Goal: Task Accomplishment & Management: Complete application form

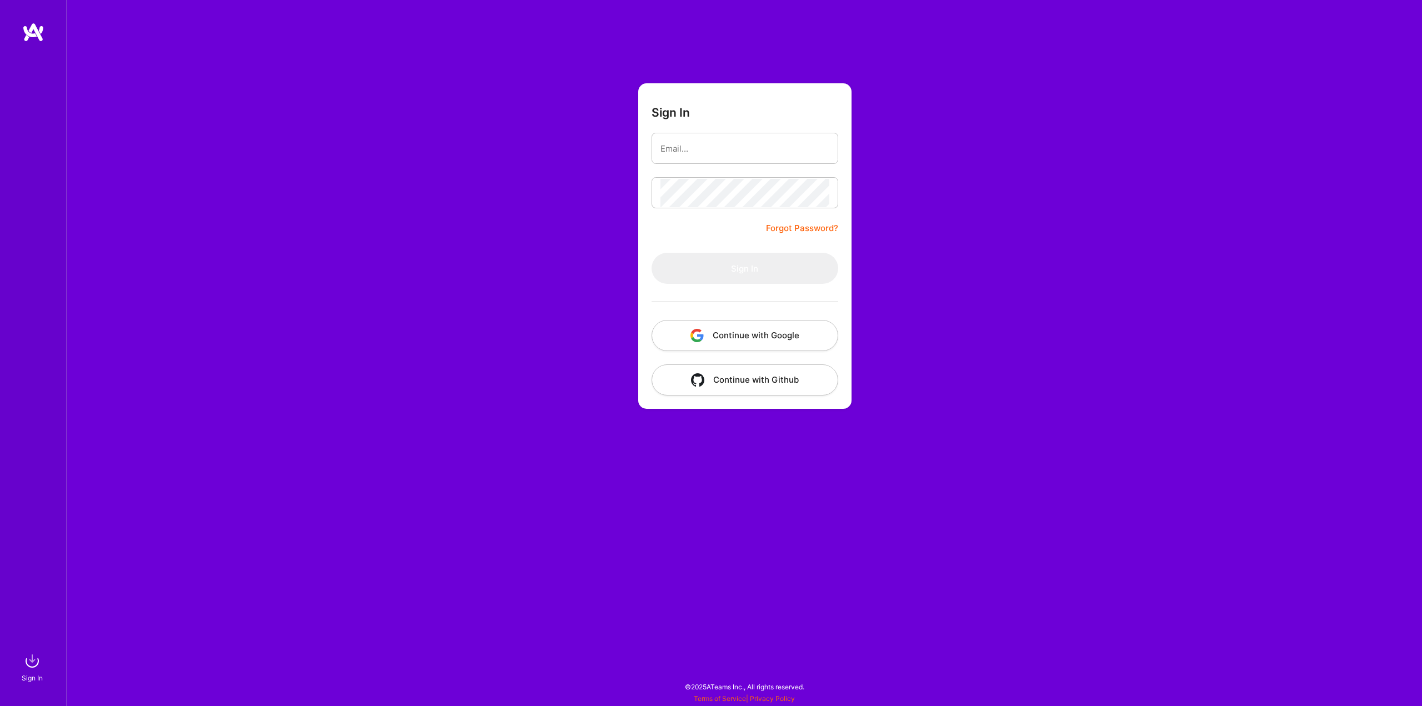
click at [765, 338] on button "Continue with Google" at bounding box center [745, 335] width 187 height 31
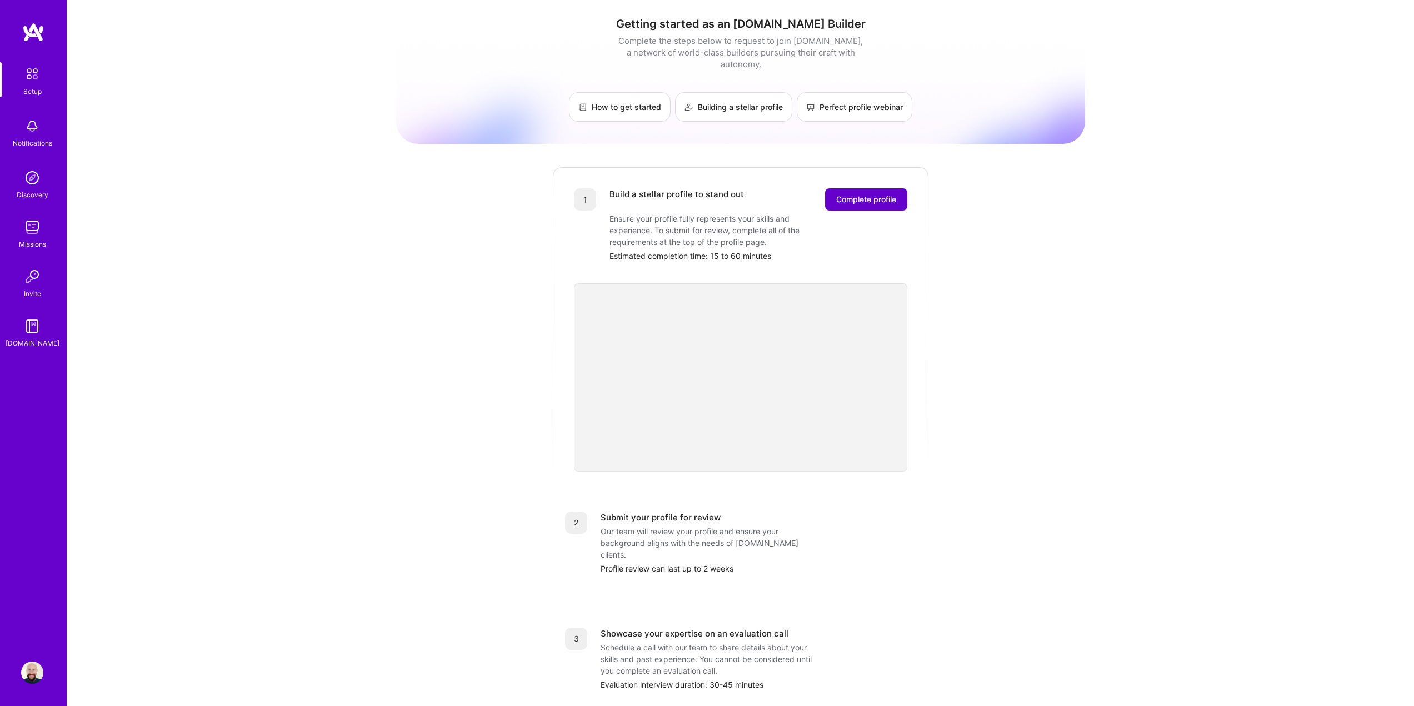
click at [902, 191] on button "Complete profile" at bounding box center [866, 199] width 82 height 22
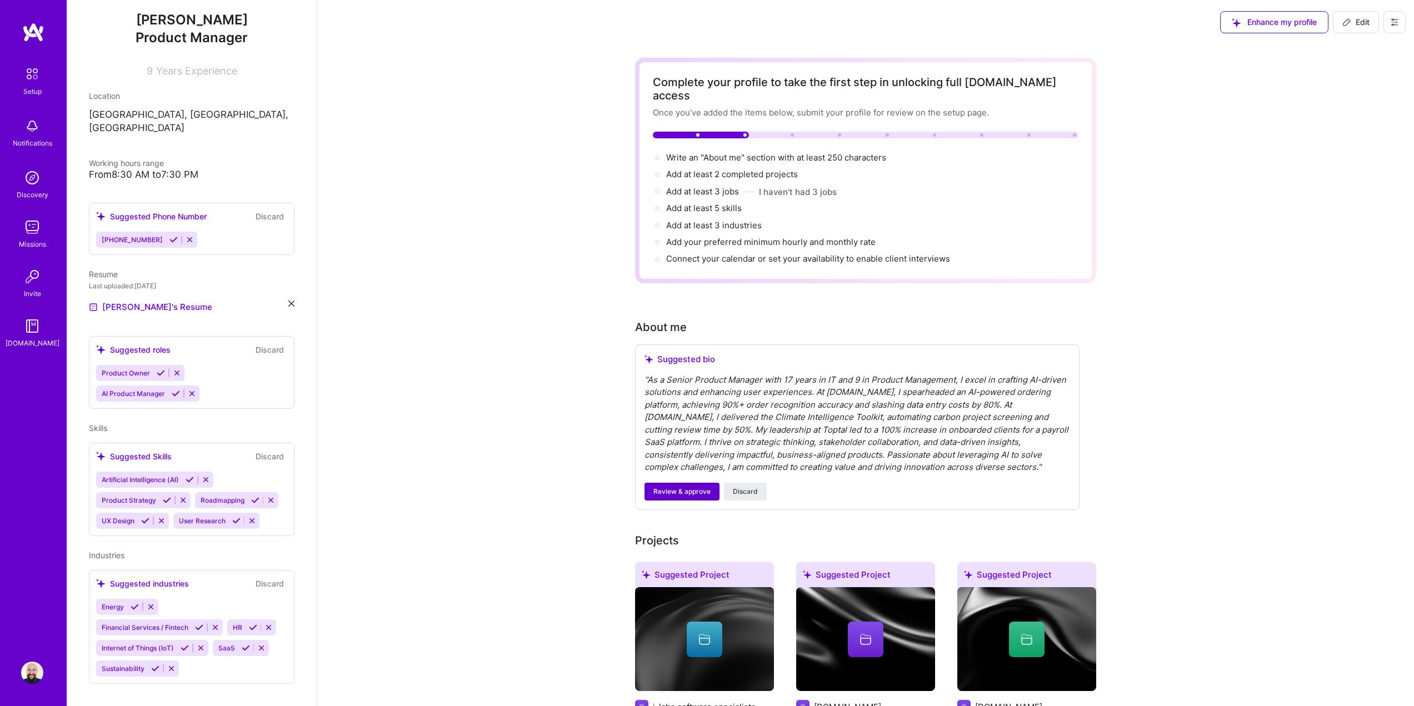
click at [685, 487] on span "Review & approve" at bounding box center [681, 492] width 57 height 10
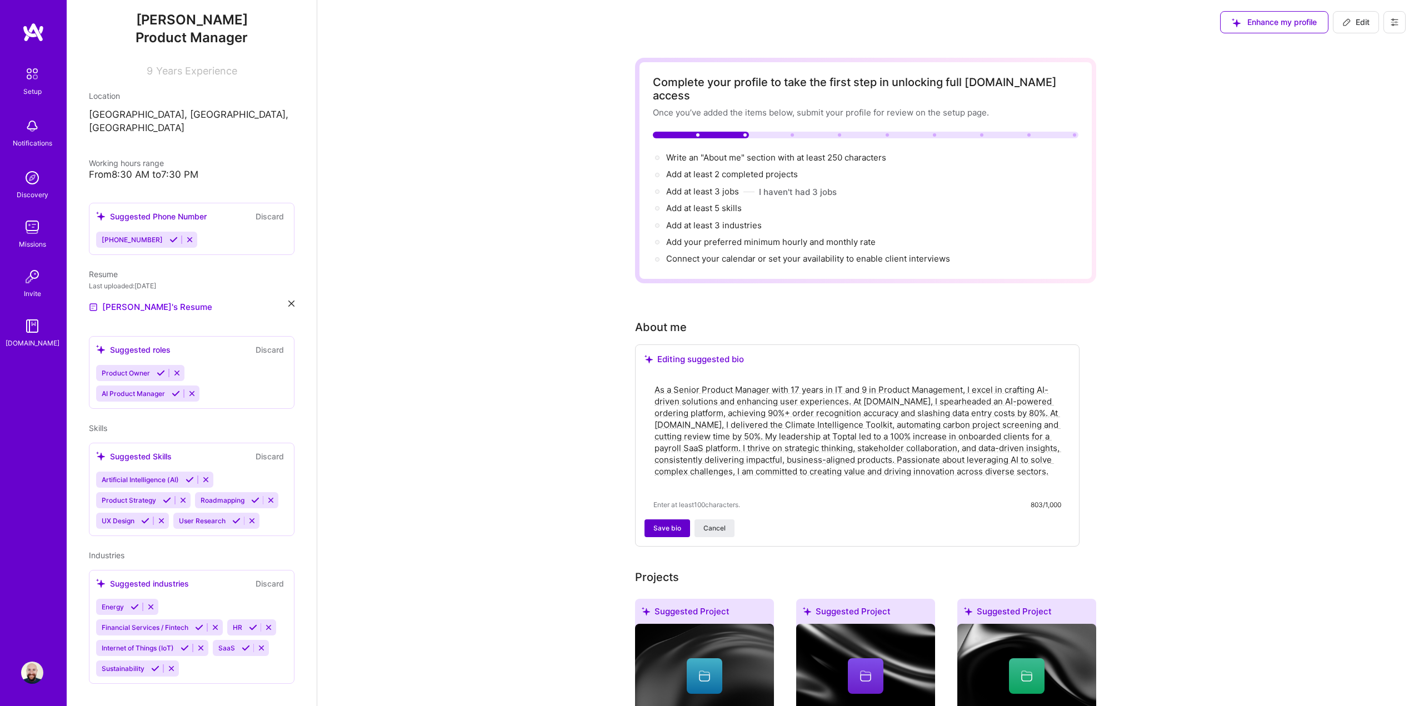
click at [658, 523] on span "Save bio" at bounding box center [667, 528] width 28 height 10
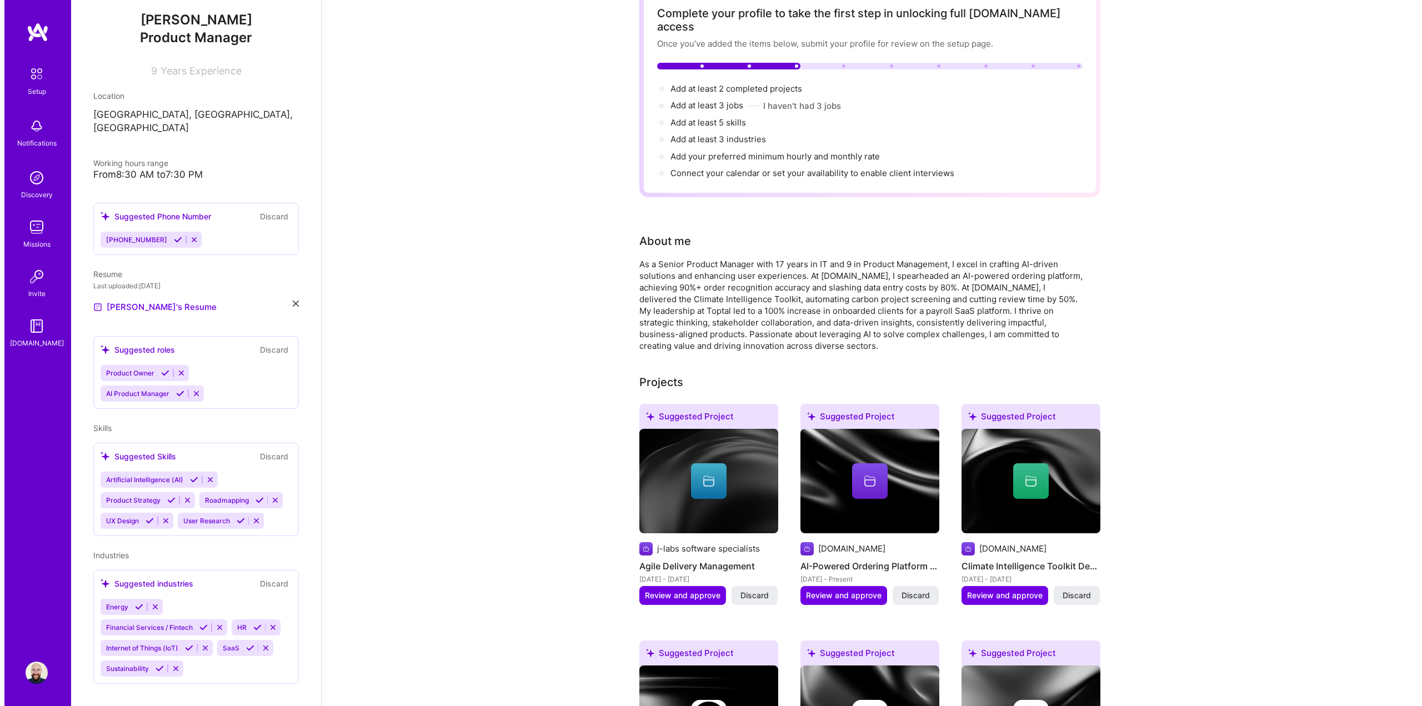
scroll to position [222, 0]
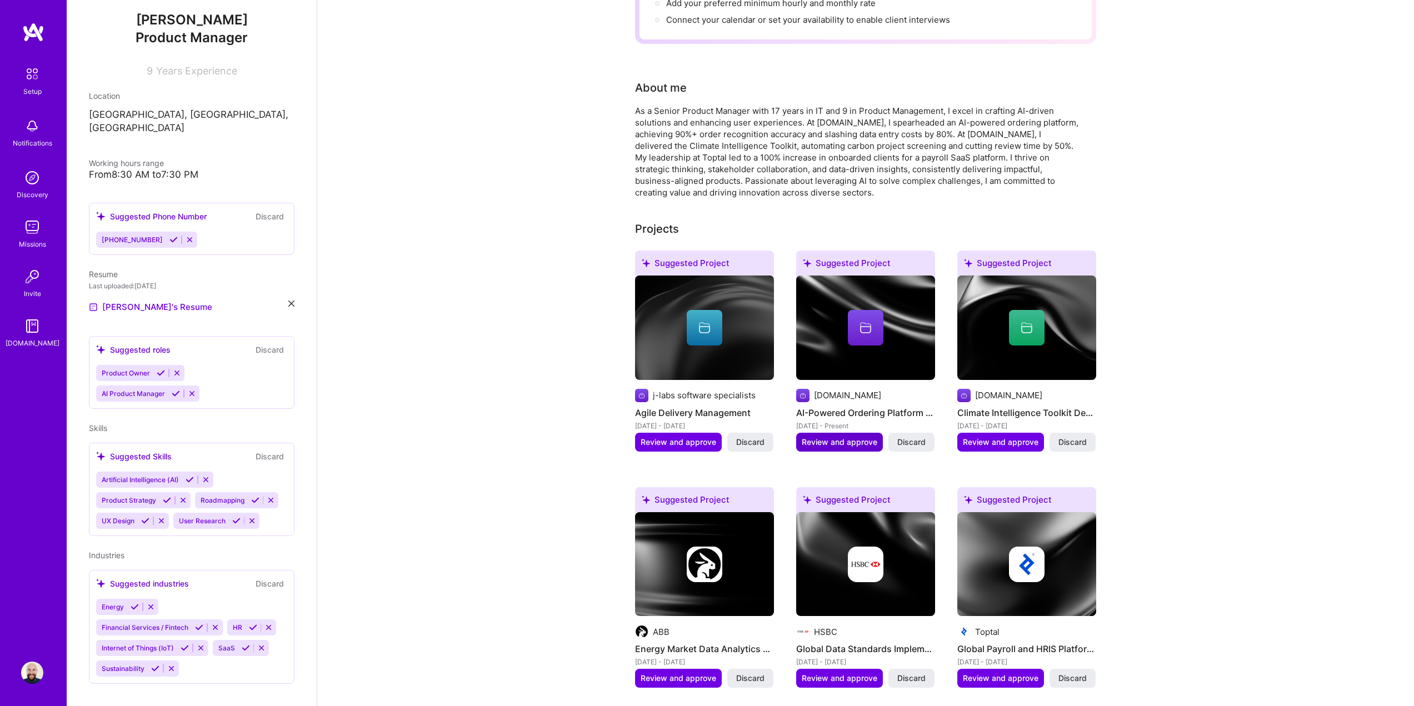
click at [853, 437] on span "Review and approve" at bounding box center [840, 442] width 76 height 11
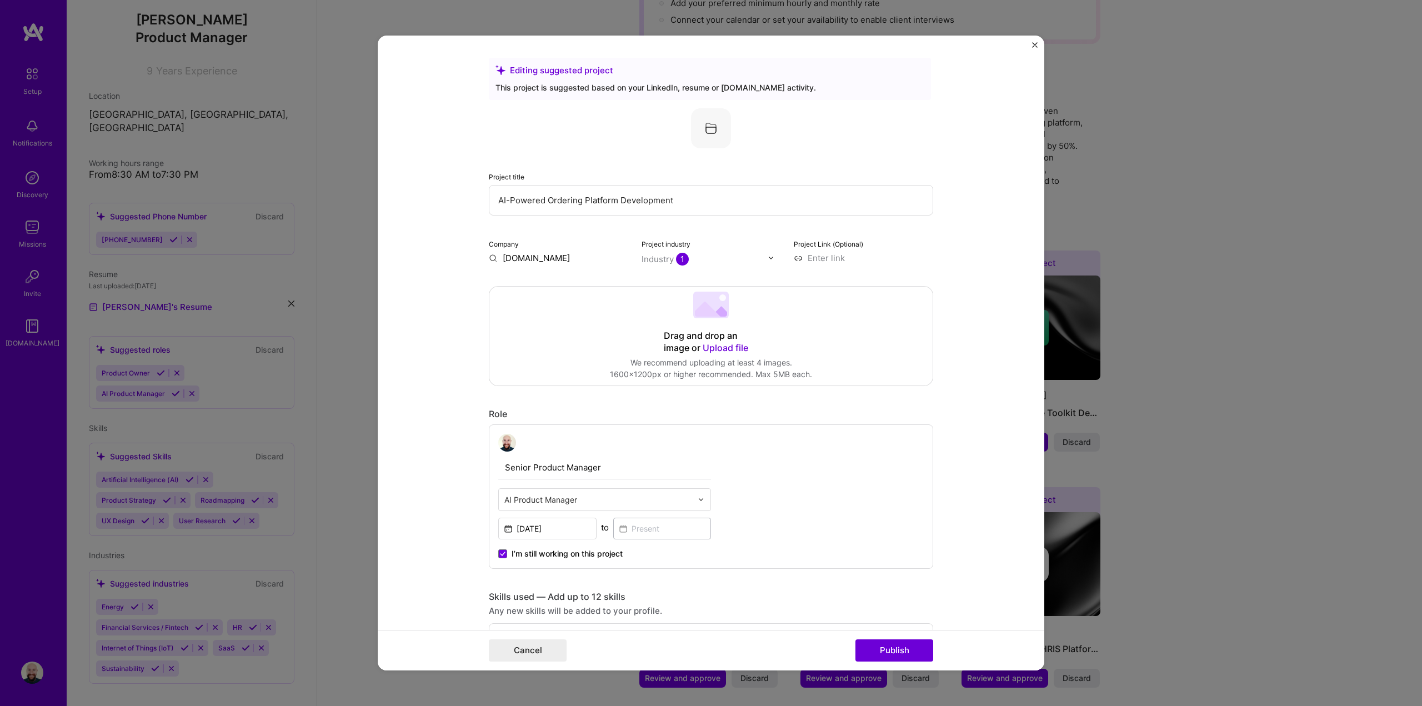
scroll to position [111, 0]
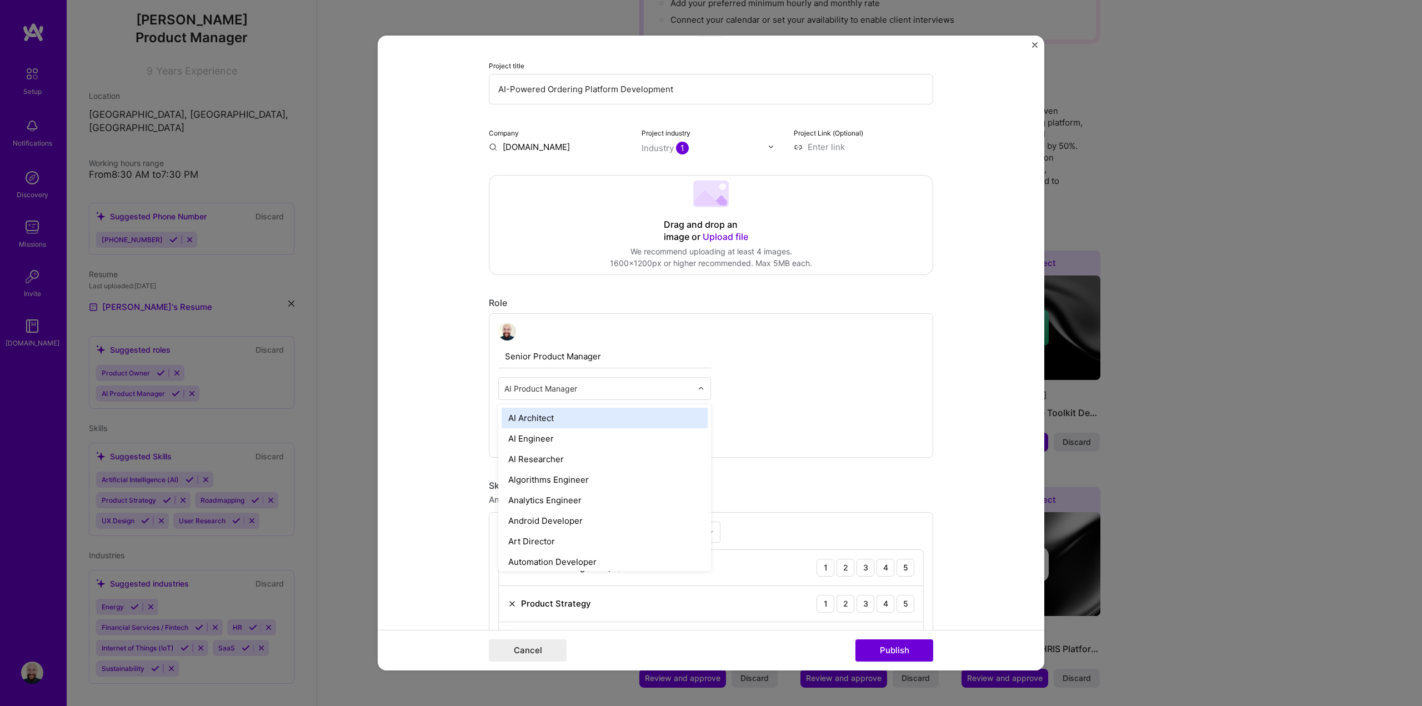
click at [699, 391] on img at bounding box center [701, 388] width 7 height 7
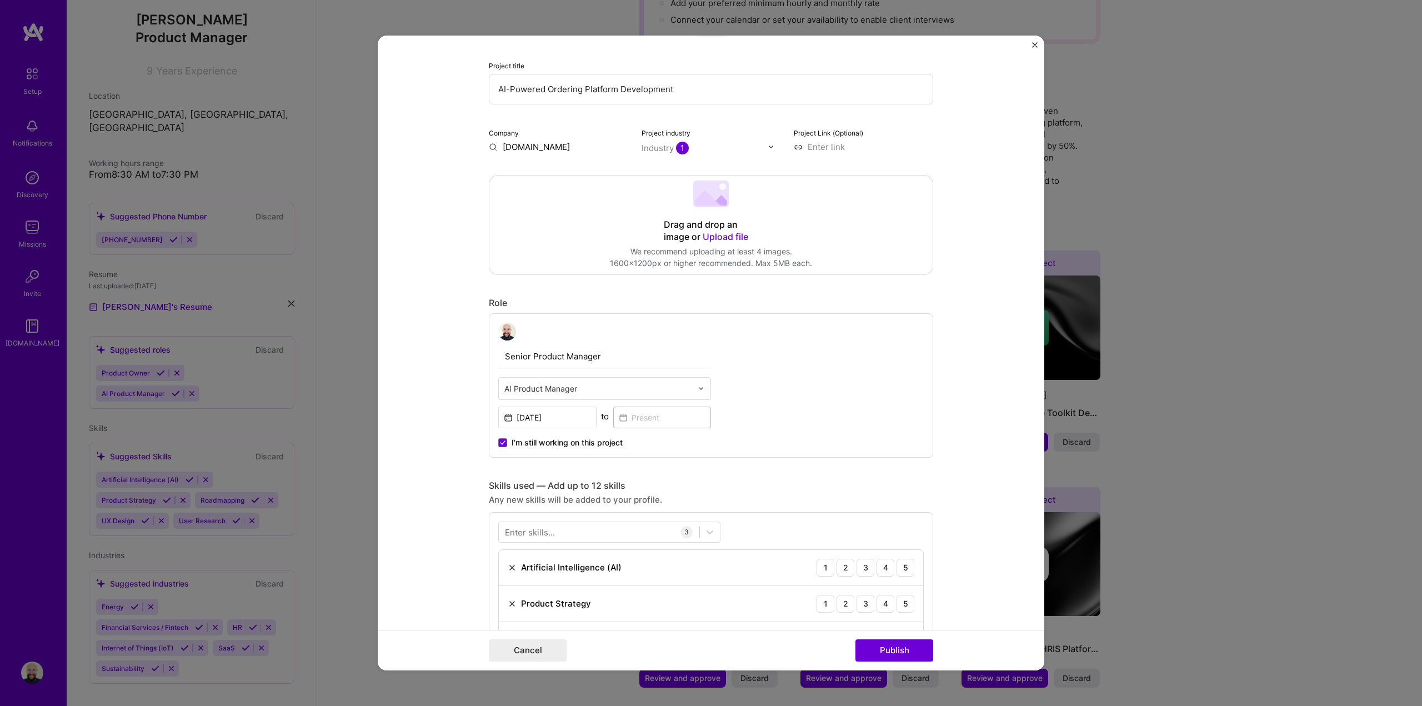
click at [817, 367] on div "Senior Product Manager Select is focused ,type to refine list, press Down to op…" at bounding box center [711, 385] width 444 height 144
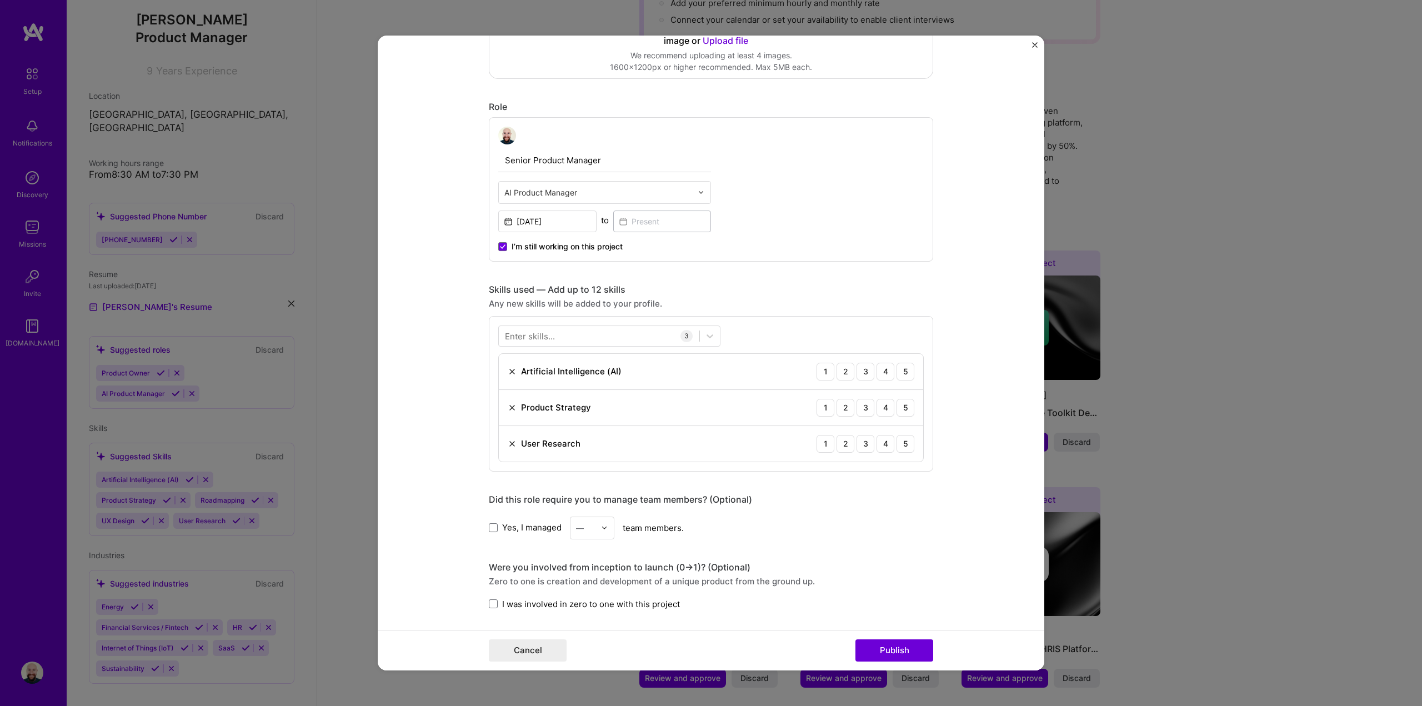
scroll to position [333, 0]
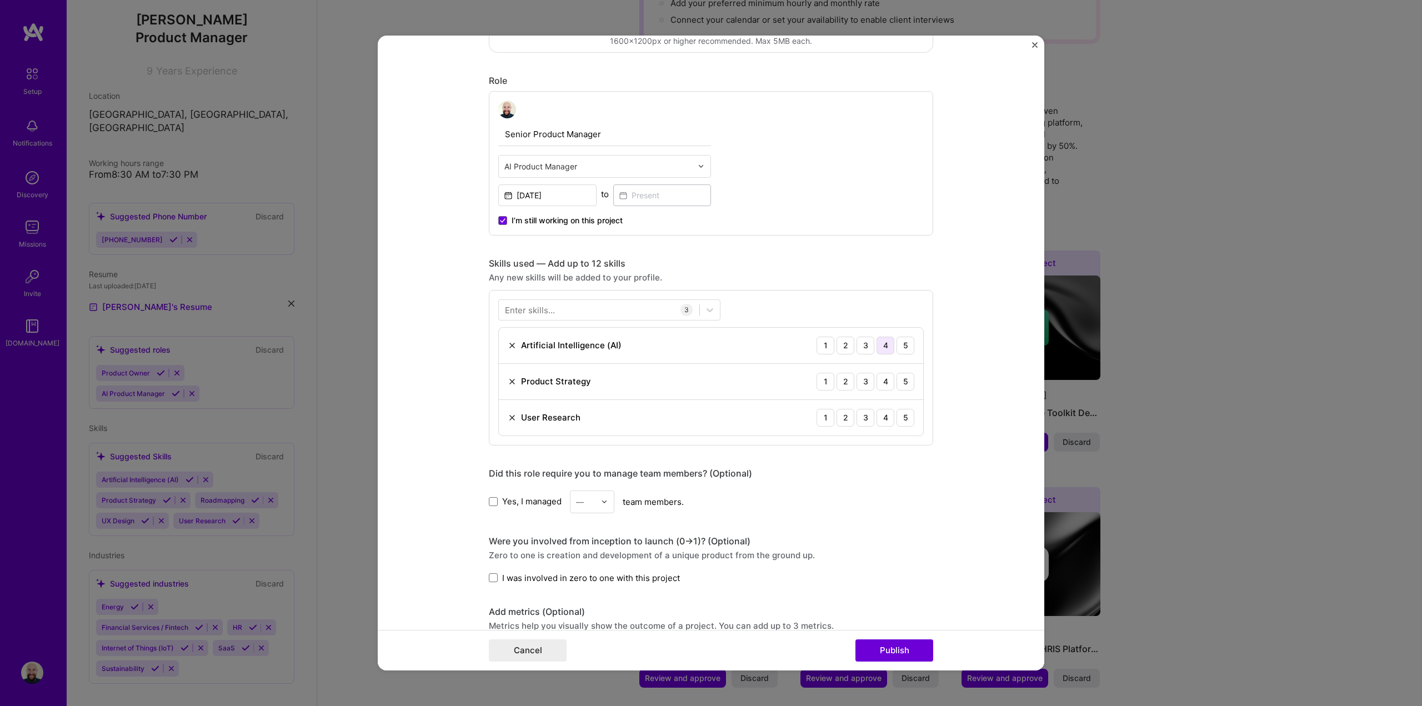
click at [881, 346] on div "4" at bounding box center [885, 346] width 18 height 18
click at [901, 385] on div "5" at bounding box center [905, 382] width 18 height 18
click at [899, 419] on div "5" at bounding box center [905, 418] width 18 height 18
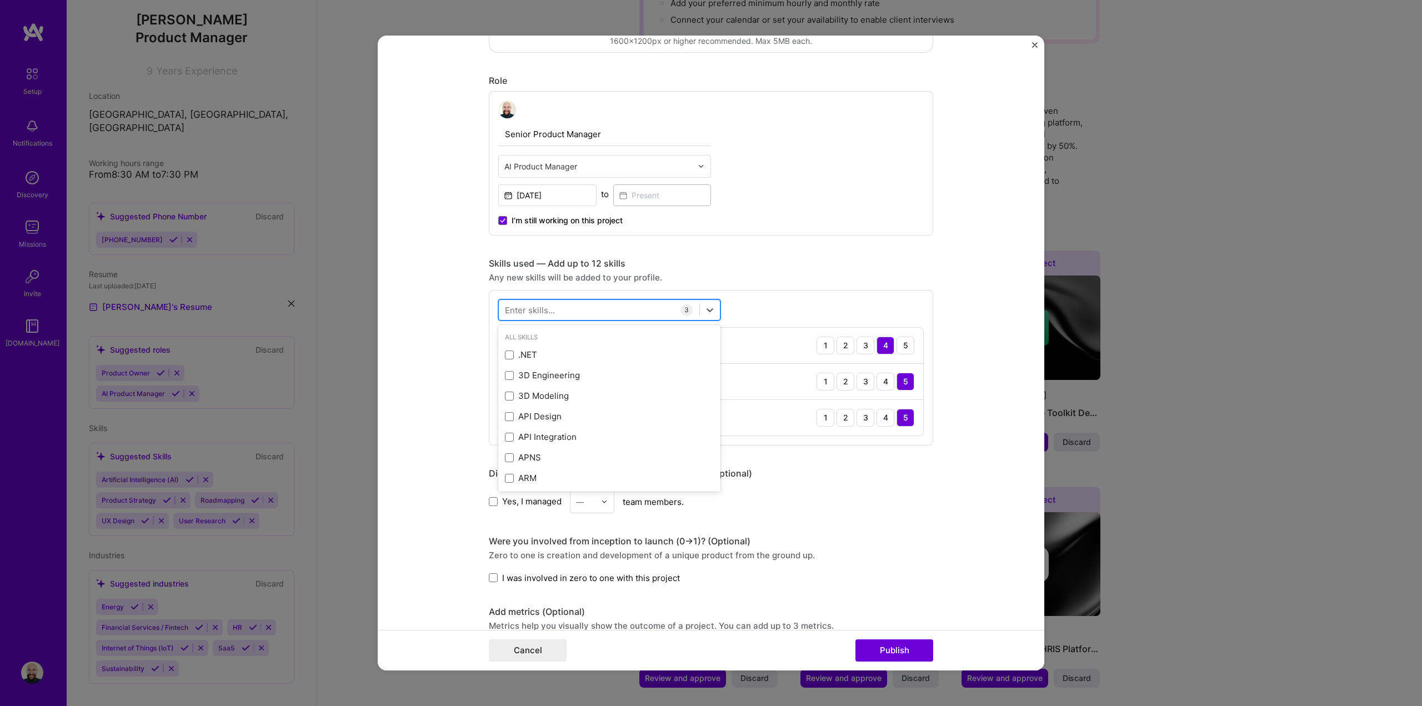
click at [634, 312] on div at bounding box center [599, 309] width 201 height 18
click at [553, 356] on div "Product Analytics" at bounding box center [609, 355] width 209 height 12
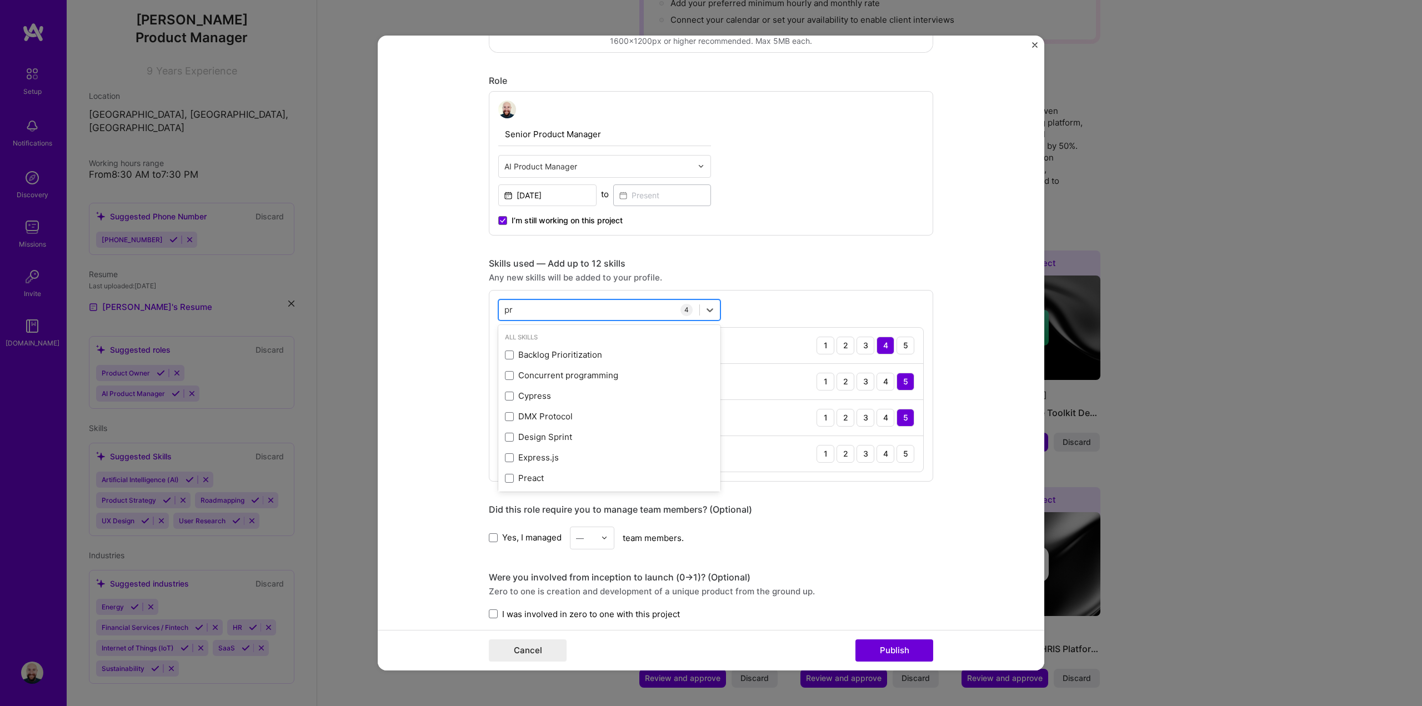
type input "p"
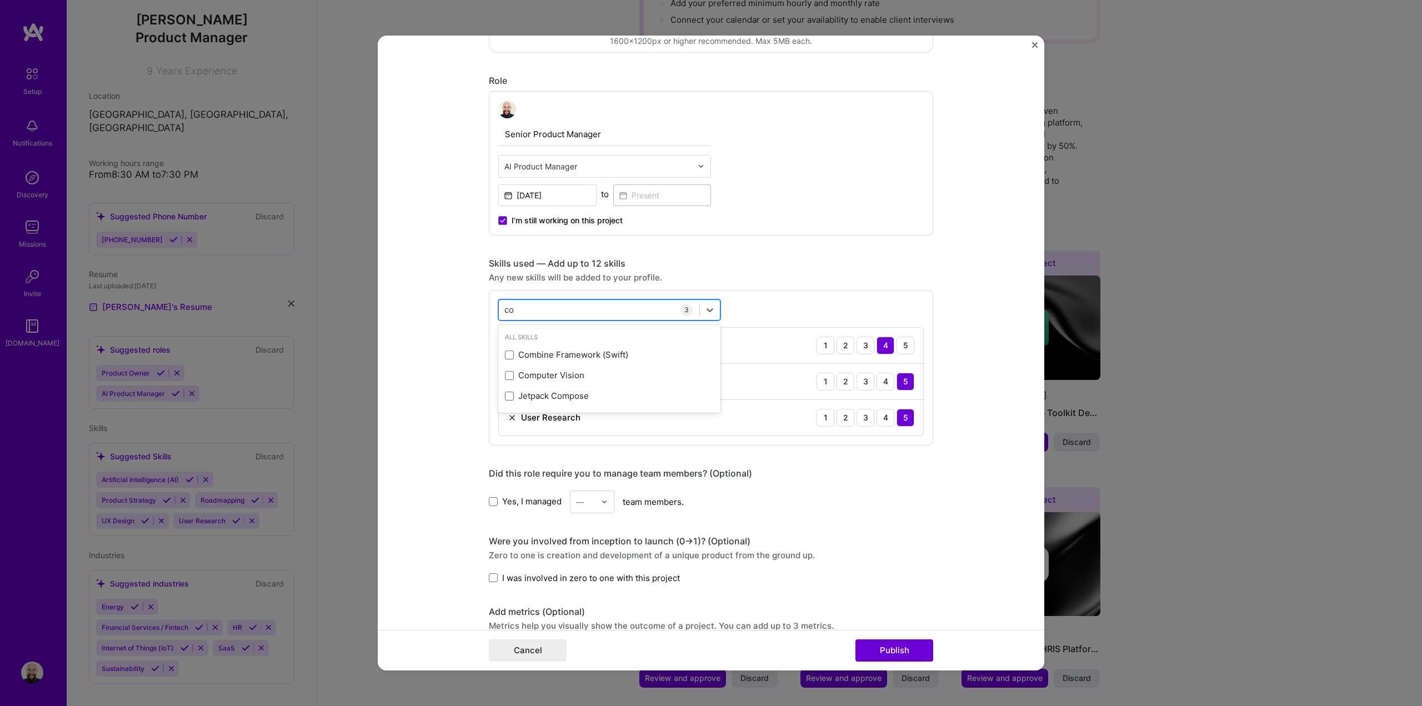
type input "c"
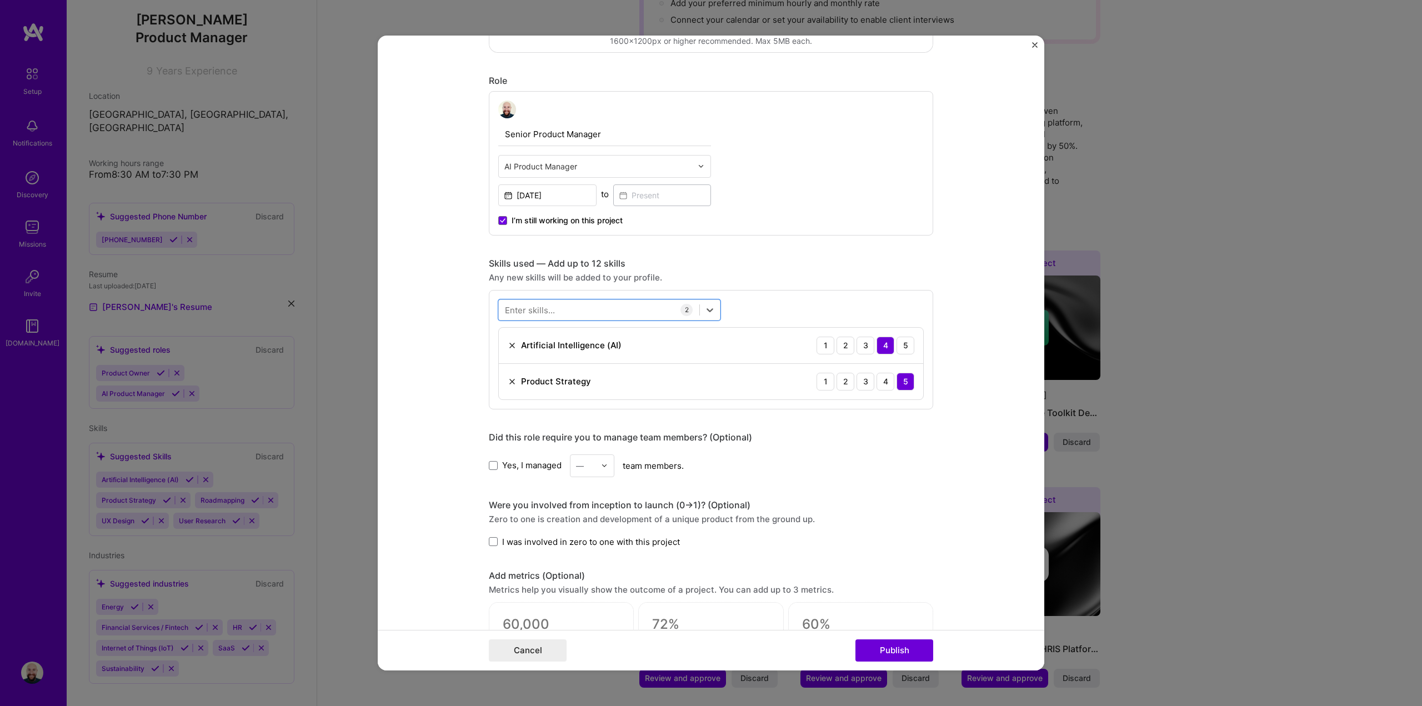
drag, startPoint x: 654, startPoint y: 309, endPoint x: 918, endPoint y: 486, distance: 317.5
click at [922, 500] on div "Were you involved from inception to launch (0 -> 1)? (Optional)" at bounding box center [711, 505] width 444 height 12
click at [704, 312] on icon at bounding box center [709, 309] width 11 height 11
click at [817, 272] on div "Any new skills will be added to your profile." at bounding box center [711, 278] width 444 height 12
click at [607, 308] on div at bounding box center [599, 309] width 201 height 18
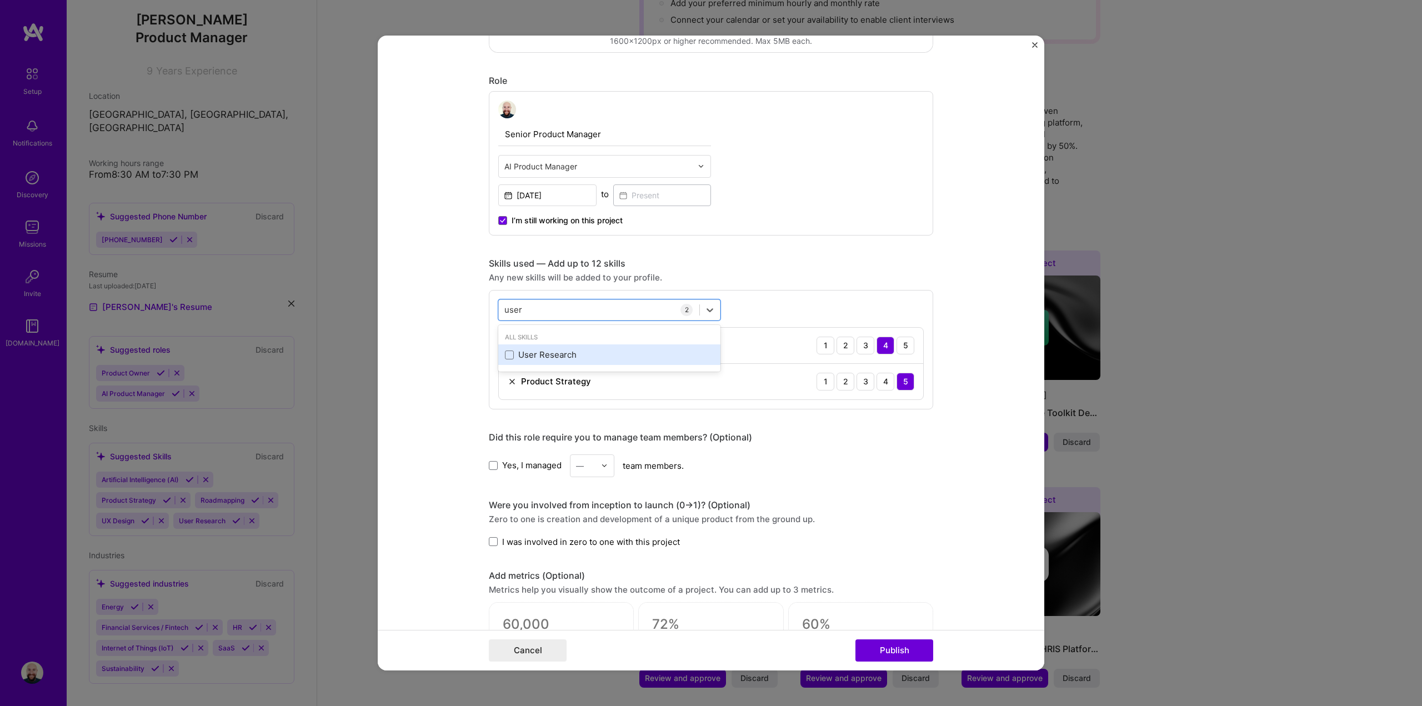
click at [515, 358] on div "User Research" at bounding box center [609, 355] width 209 height 12
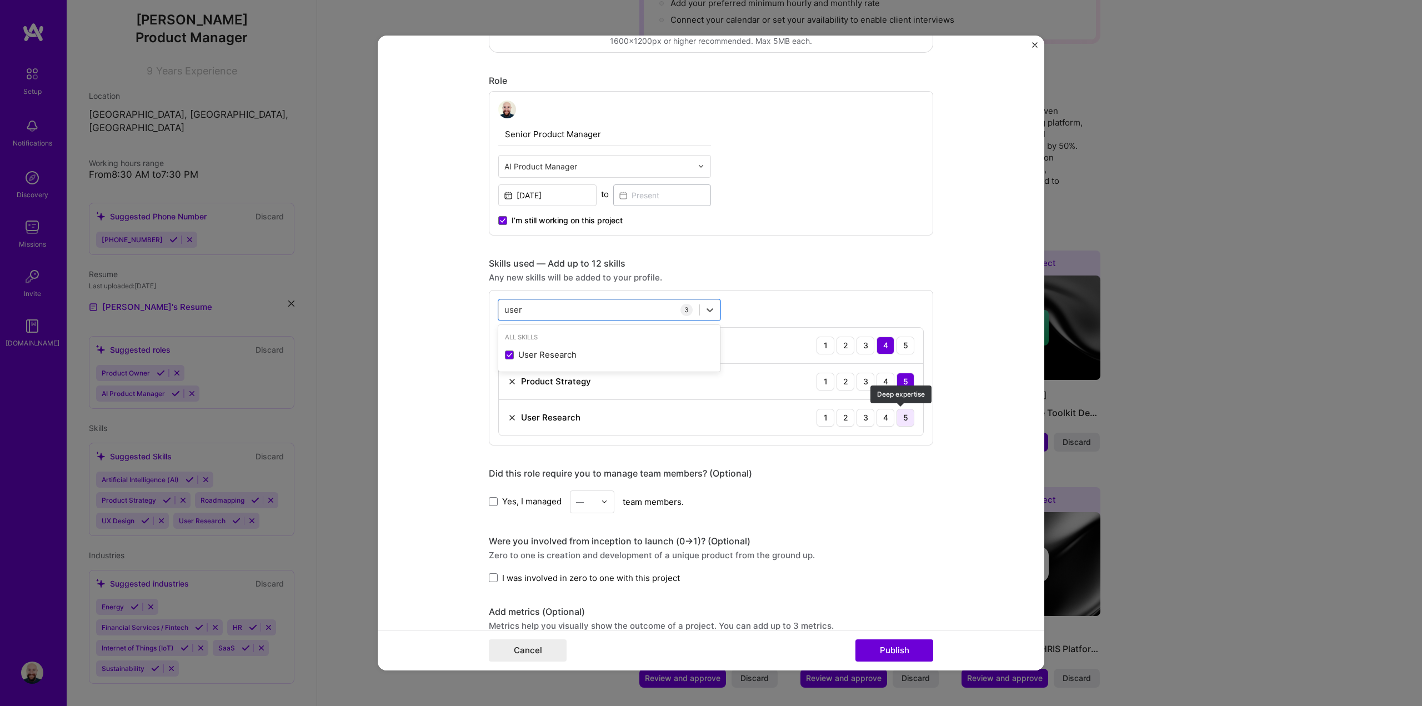
click at [905, 419] on div "5" at bounding box center [905, 418] width 18 height 18
click at [590, 310] on div "user user" at bounding box center [599, 309] width 201 height 18
type input "u"
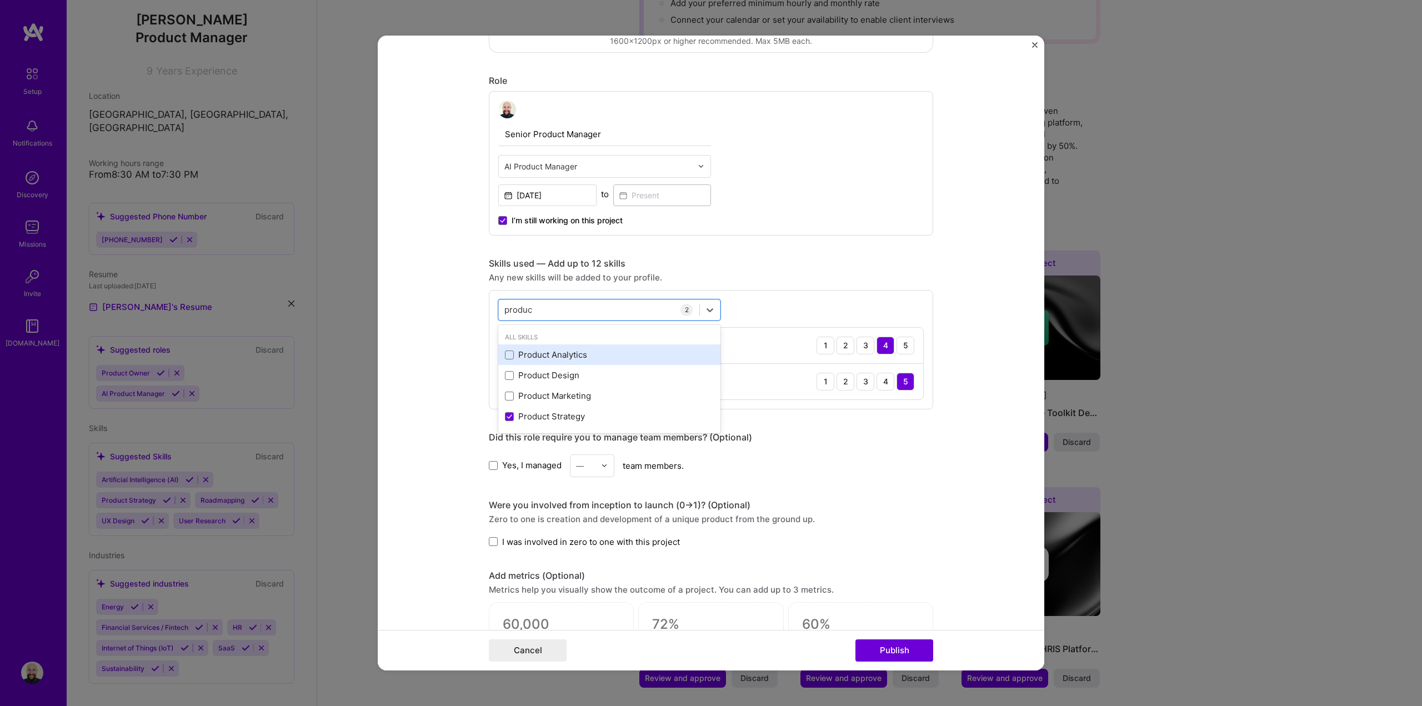
click at [550, 348] on div "Product Analytics" at bounding box center [609, 354] width 222 height 21
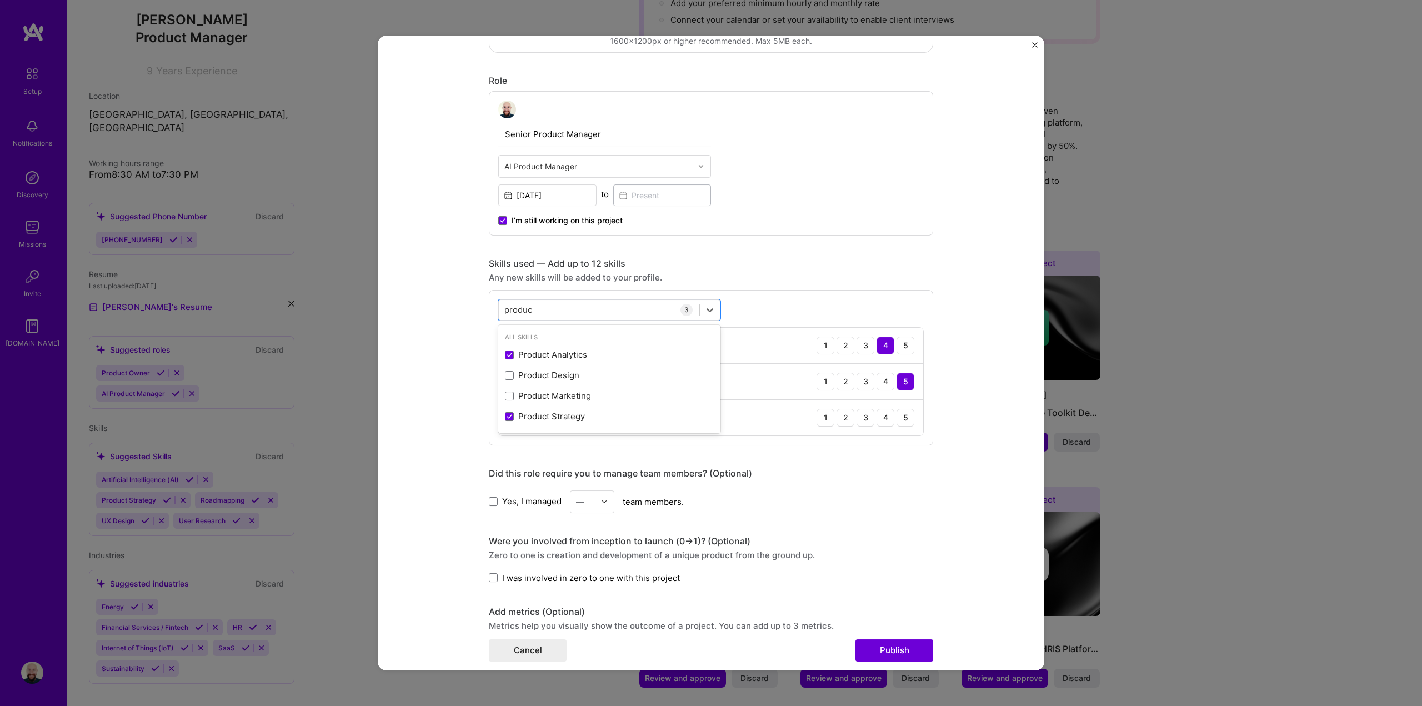
click at [871, 501] on div "Yes, I managed — team members." at bounding box center [711, 501] width 444 height 23
click at [879, 415] on div "4" at bounding box center [885, 418] width 18 height 18
click at [903, 413] on div "5" at bounding box center [905, 418] width 18 height 18
click at [659, 310] on div "produc produc" at bounding box center [599, 309] width 201 height 18
type input "p"
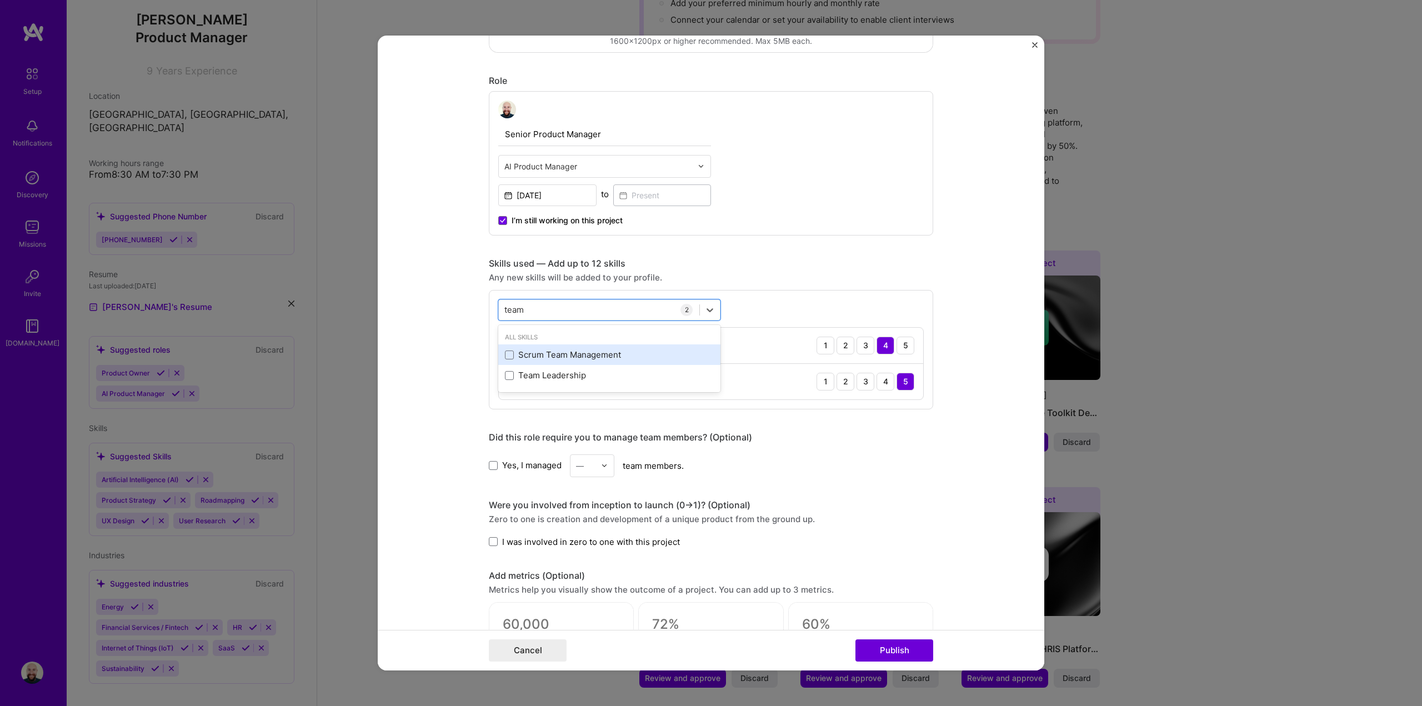
click at [575, 357] on div "Scrum Team Management" at bounding box center [609, 355] width 209 height 12
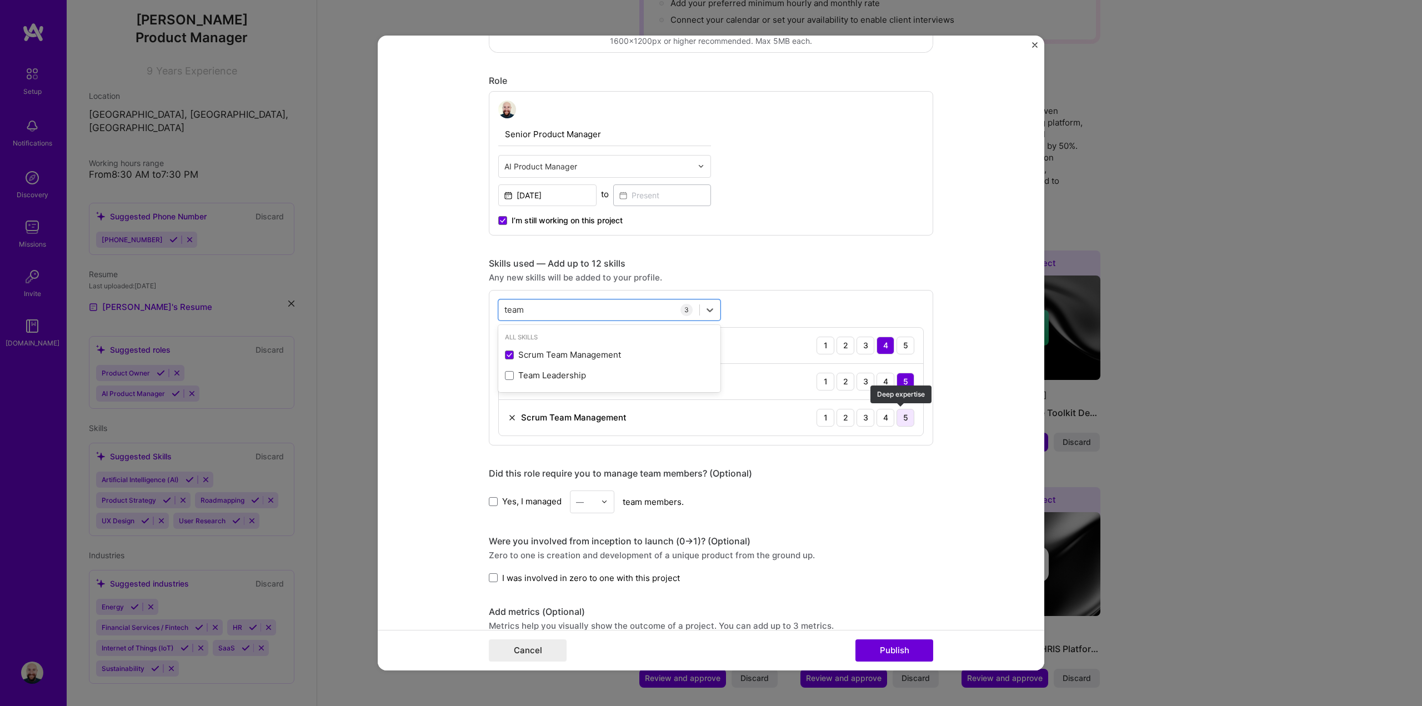
click at [903, 417] on div "5" at bounding box center [905, 418] width 18 height 18
click at [608, 309] on div "team team" at bounding box center [599, 309] width 201 height 18
type input "t"
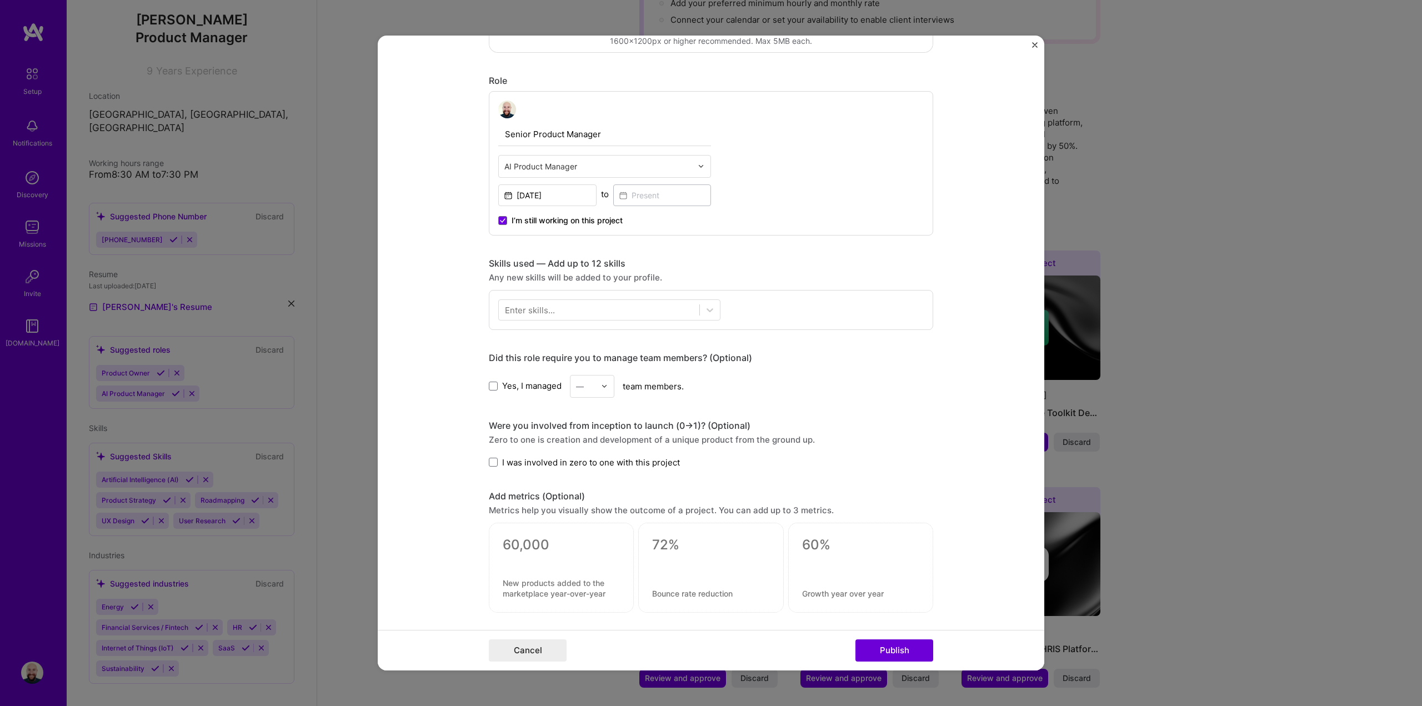
click at [903, 334] on div "Editing suggested project This project is suggested based on your LinkedIn, res…" at bounding box center [711, 311] width 444 height 1174
click at [1079, 354] on div "Editing suggested project This project is suggested based on your LinkedIn, res…" at bounding box center [711, 353] width 1422 height 706
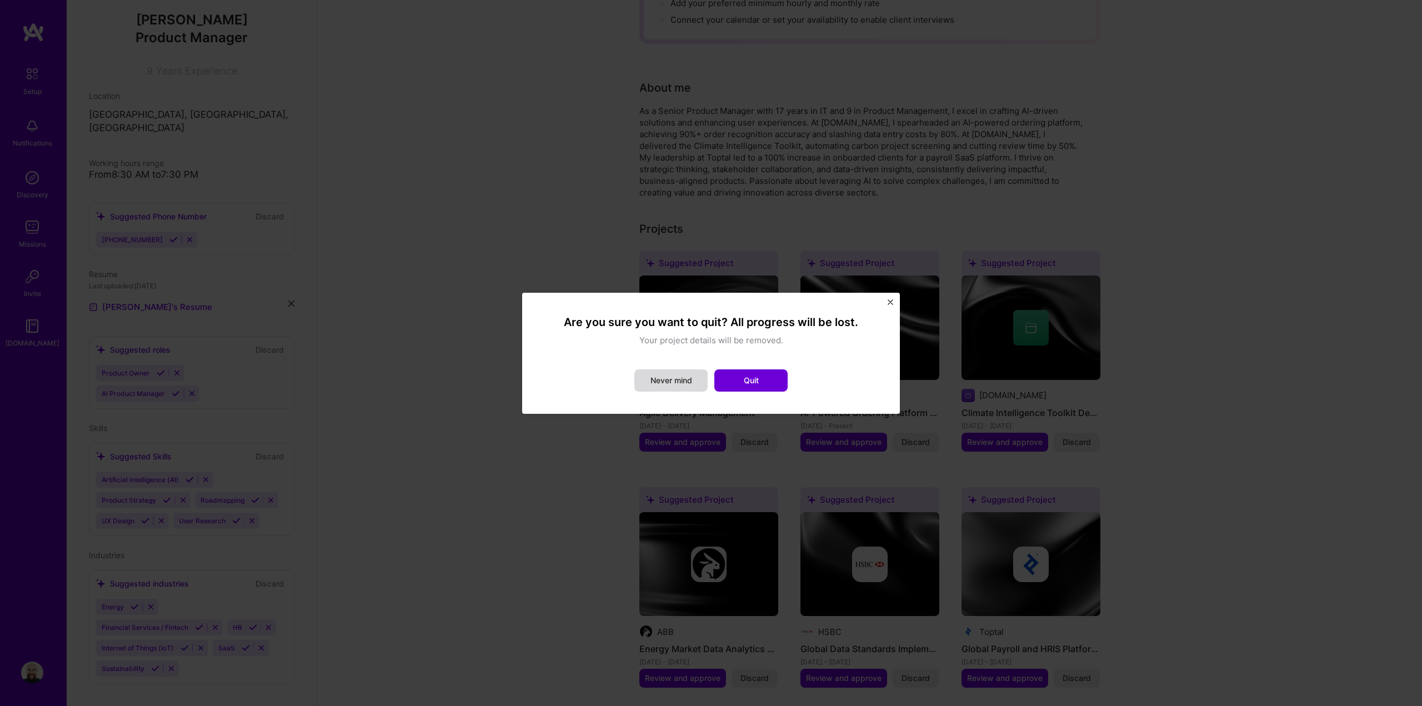
click at [672, 385] on button "Never mind" at bounding box center [670, 380] width 73 height 22
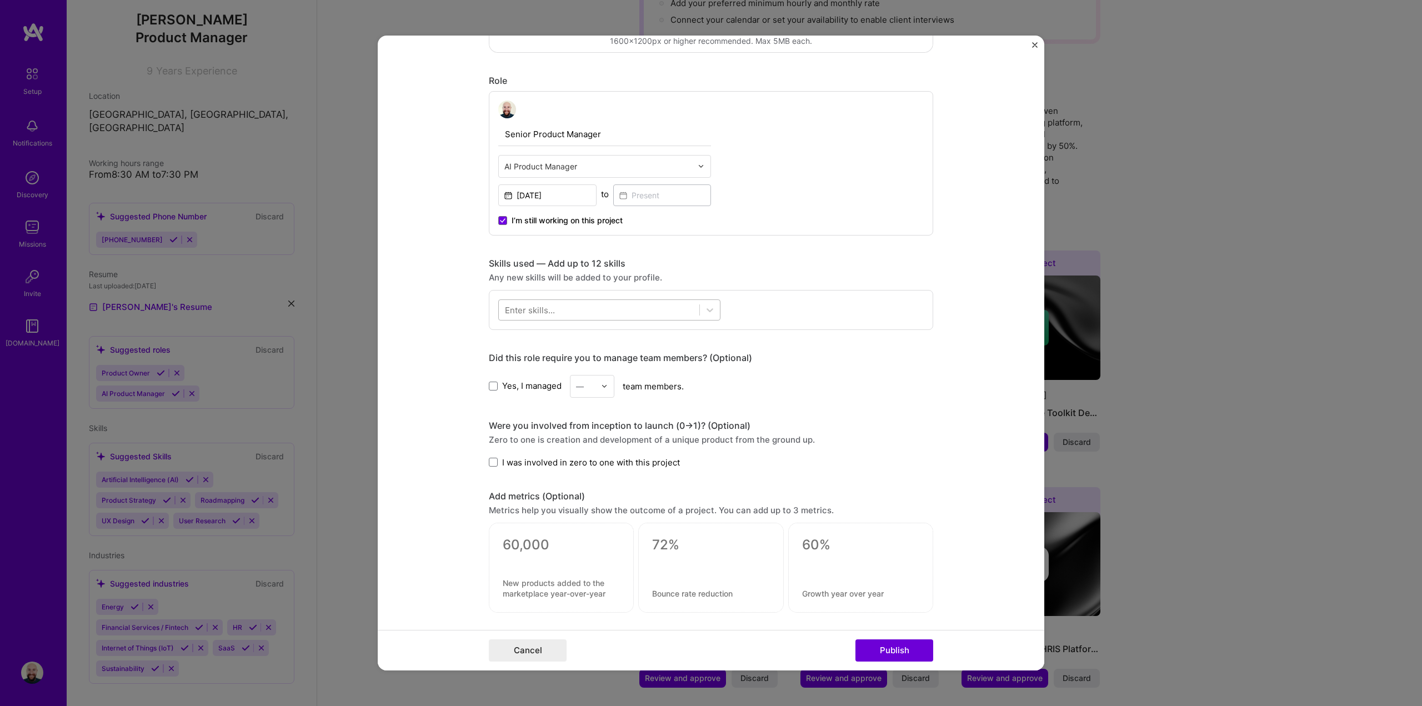
click at [650, 312] on div at bounding box center [599, 309] width 201 height 18
click at [562, 354] on div "Product Analytics" at bounding box center [609, 355] width 209 height 12
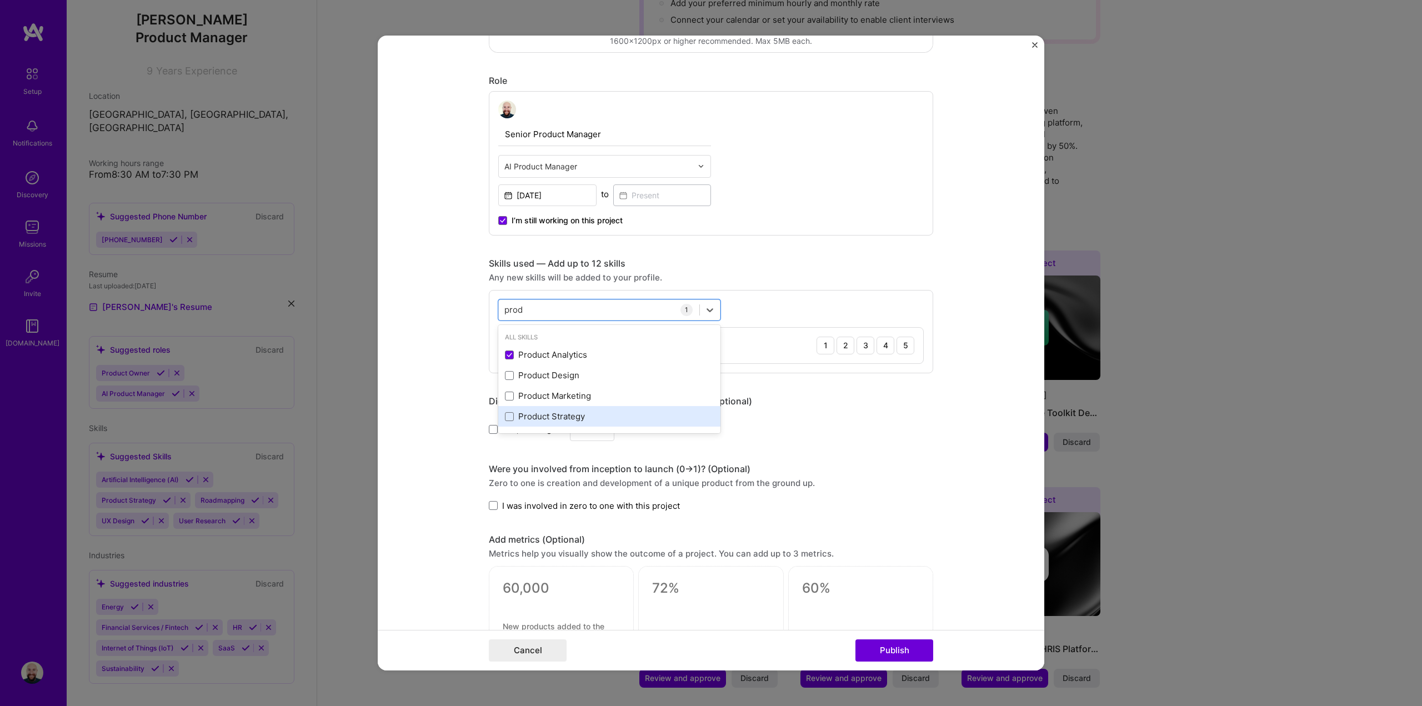
click at [560, 416] on div "Product Strategy" at bounding box center [609, 416] width 209 height 12
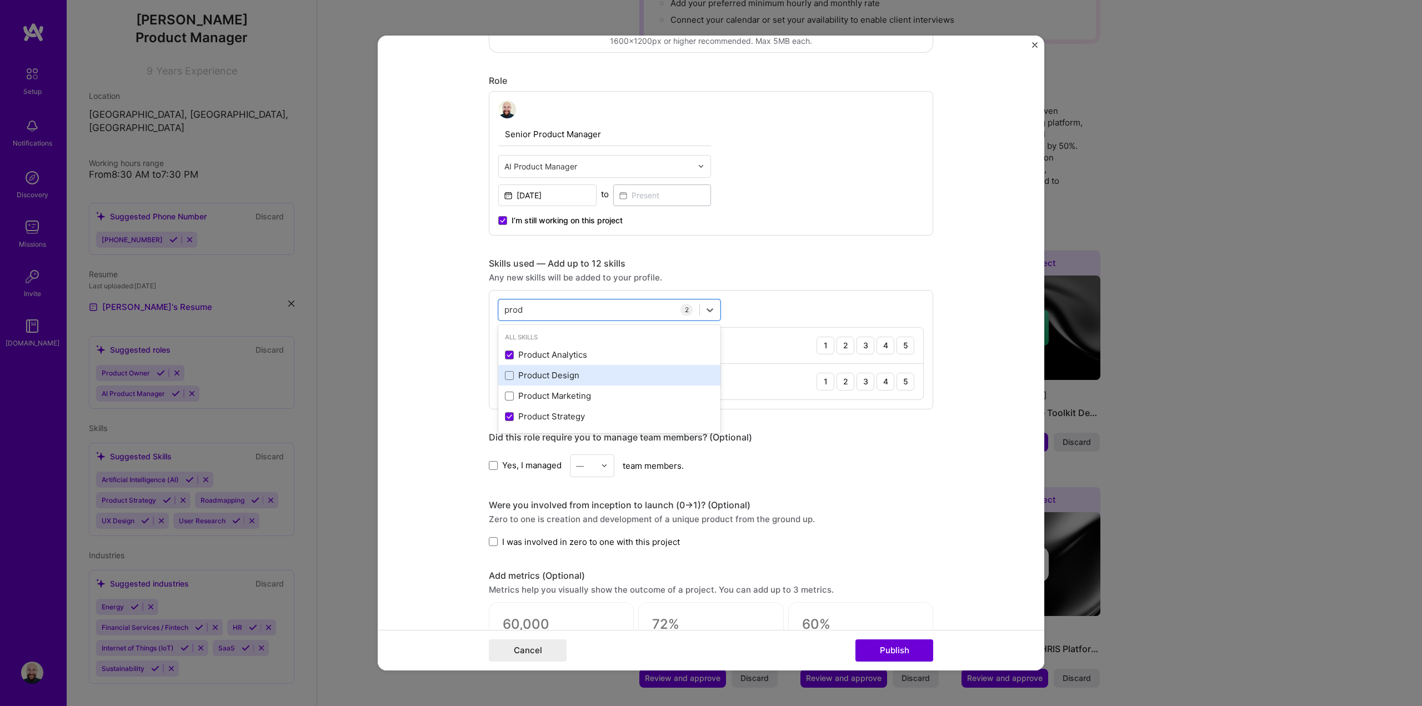
click at [559, 375] on div "Product Design" at bounding box center [609, 375] width 209 height 12
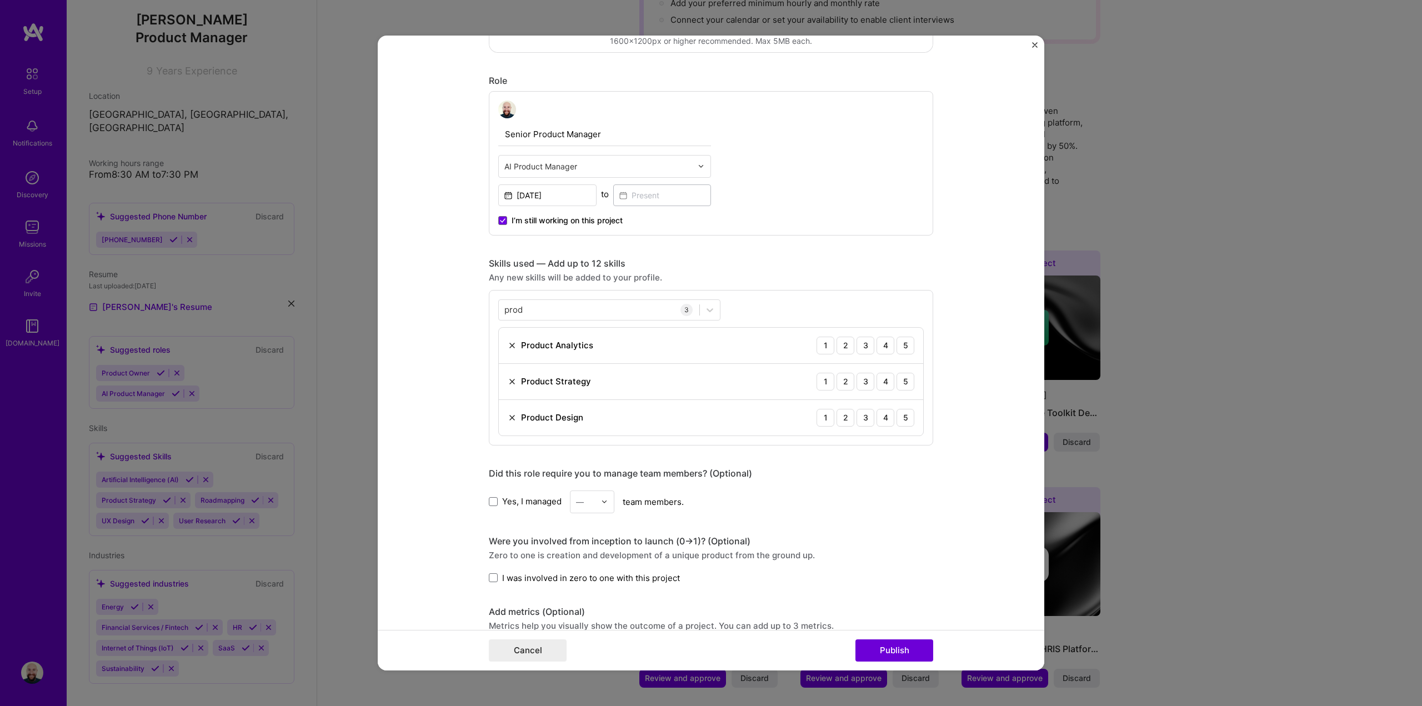
click at [895, 270] on div "Skills used — Add up to 12 skills Any new skills will be added to your profile.…" at bounding box center [711, 352] width 444 height 188
click at [895, 488] on div "Did this role require you to manage team members? (Optional) Yes, I managed — t…" at bounding box center [711, 491] width 444 height 46
click at [899, 348] on div "5" at bounding box center [905, 346] width 18 height 18
click at [905, 380] on div "5" at bounding box center [905, 382] width 18 height 18
click at [881, 420] on div "4" at bounding box center [885, 418] width 18 height 18
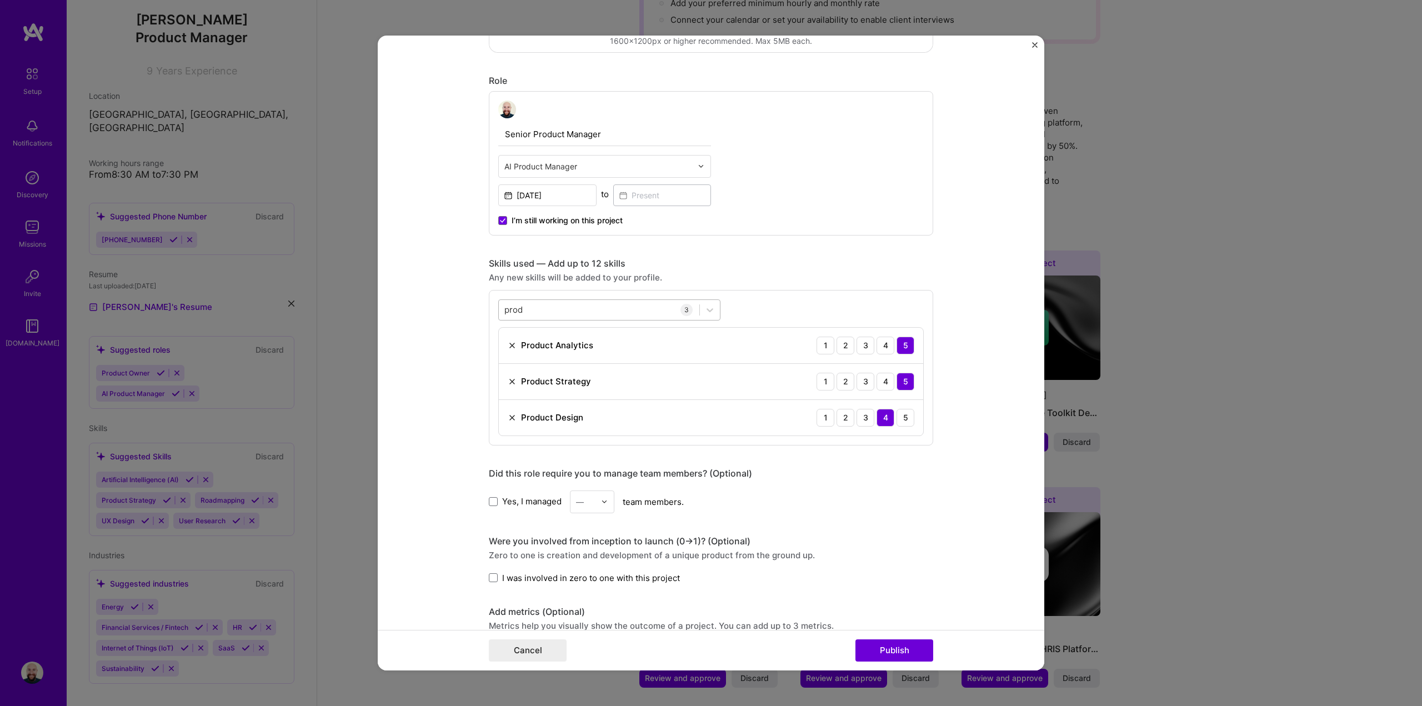
click at [629, 303] on div "prod prod" at bounding box center [599, 309] width 201 height 18
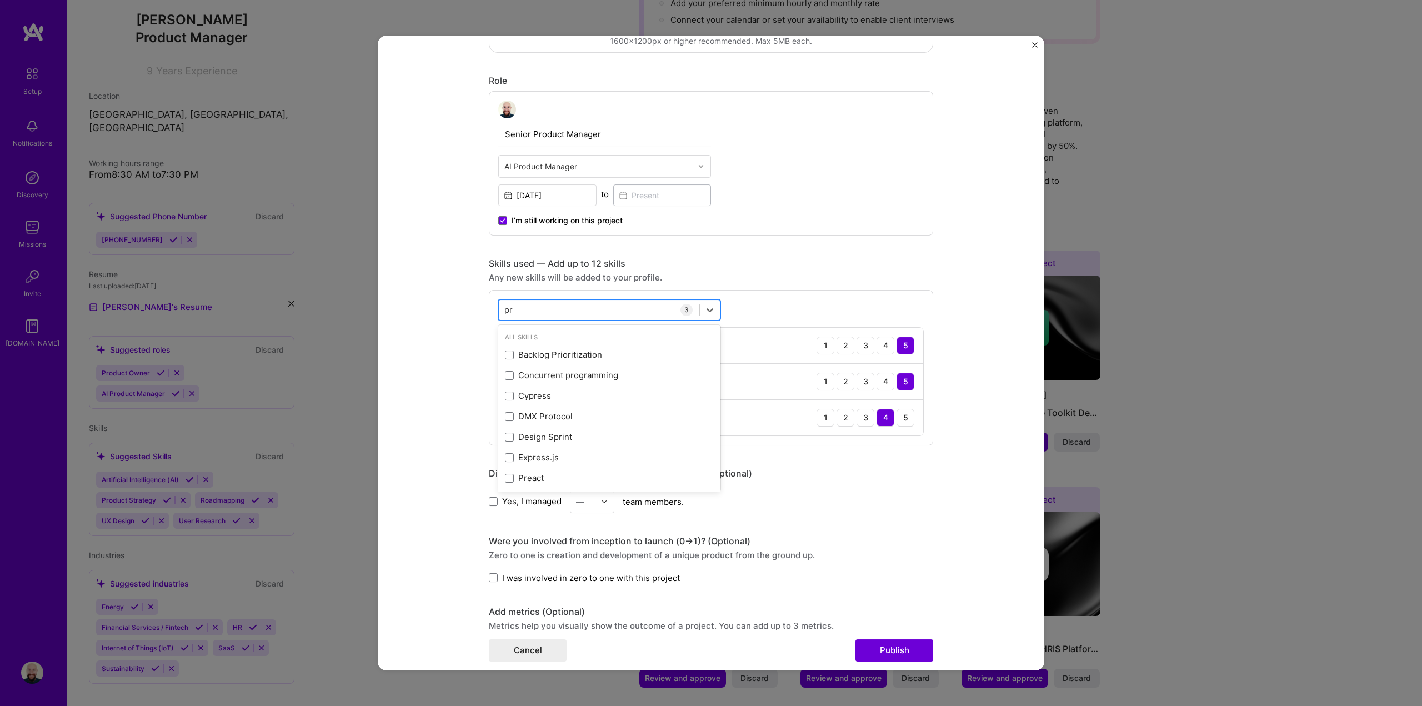
type input "p"
click at [630, 389] on div "Artificial Intelligence (AI)" at bounding box center [609, 395] width 222 height 21
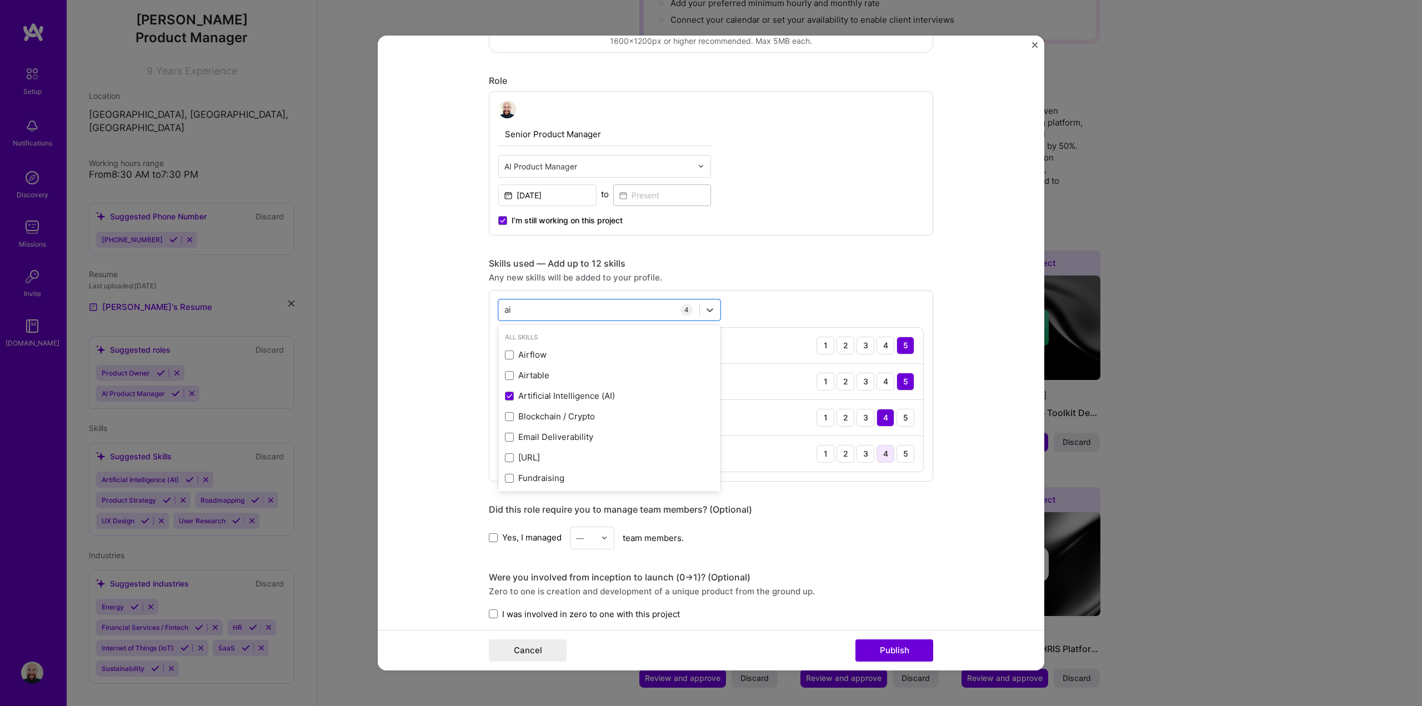
click at [882, 458] on div "4" at bounding box center [885, 454] width 18 height 18
click at [594, 309] on div "ai ai" at bounding box center [599, 309] width 201 height 18
type input "a"
click at [577, 357] on div "User Research" at bounding box center [609, 355] width 209 height 12
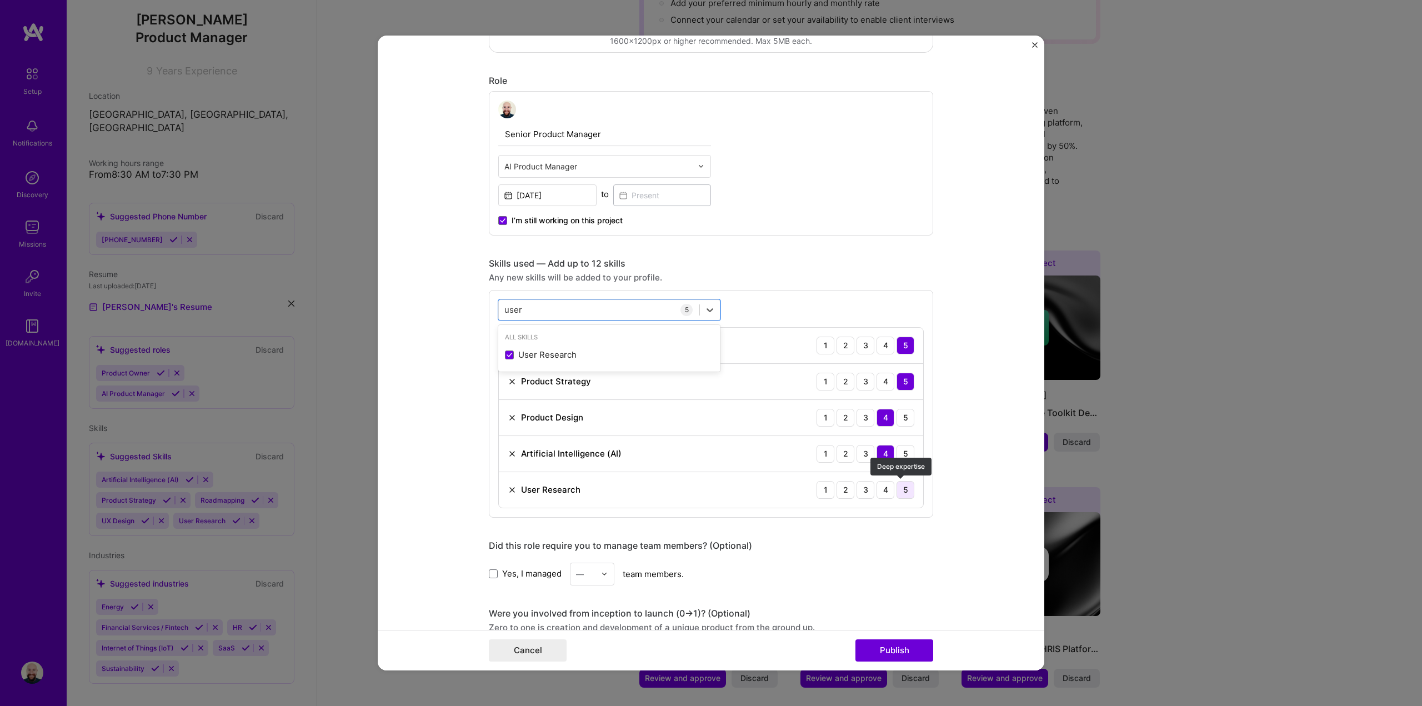
click at [899, 492] on div "5" at bounding box center [905, 490] width 18 height 18
click at [651, 309] on div "user user" at bounding box center [599, 309] width 201 height 18
type input "u"
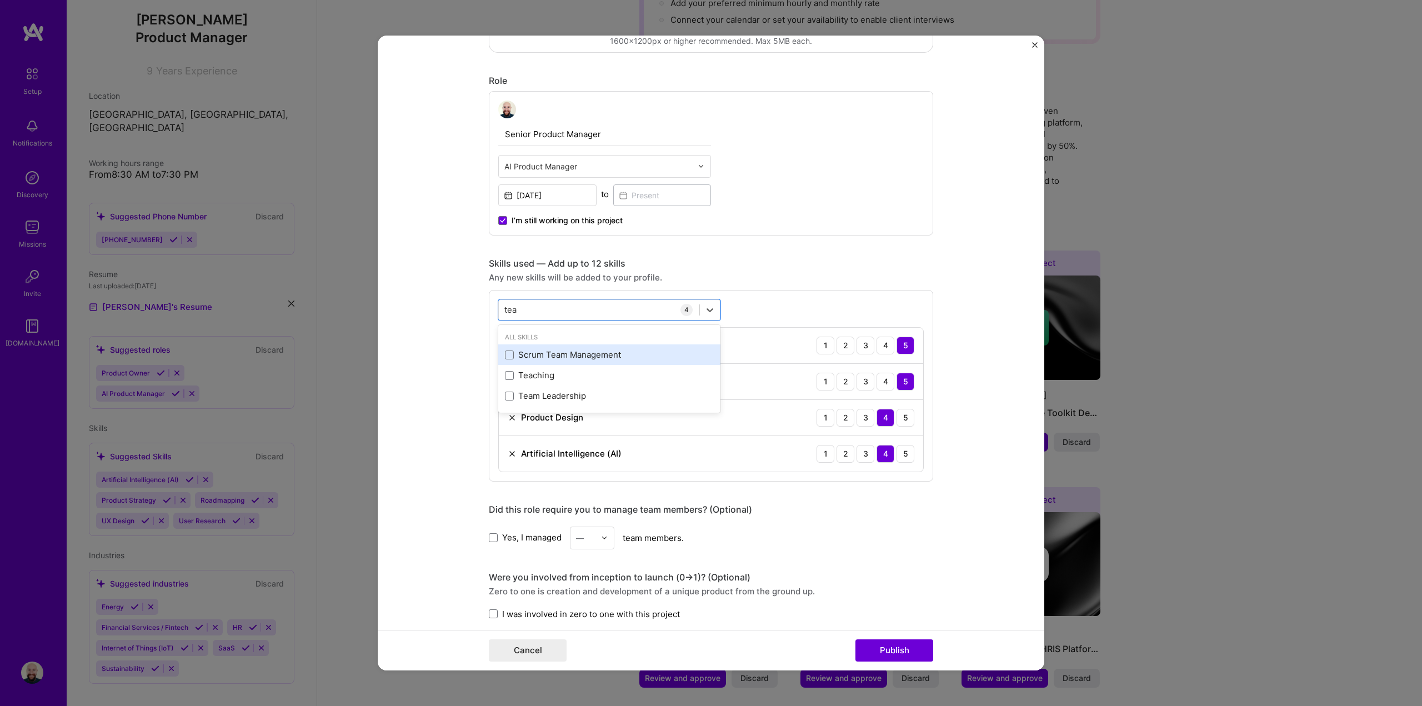
click at [580, 358] on div "Scrum Team Management" at bounding box center [609, 355] width 209 height 12
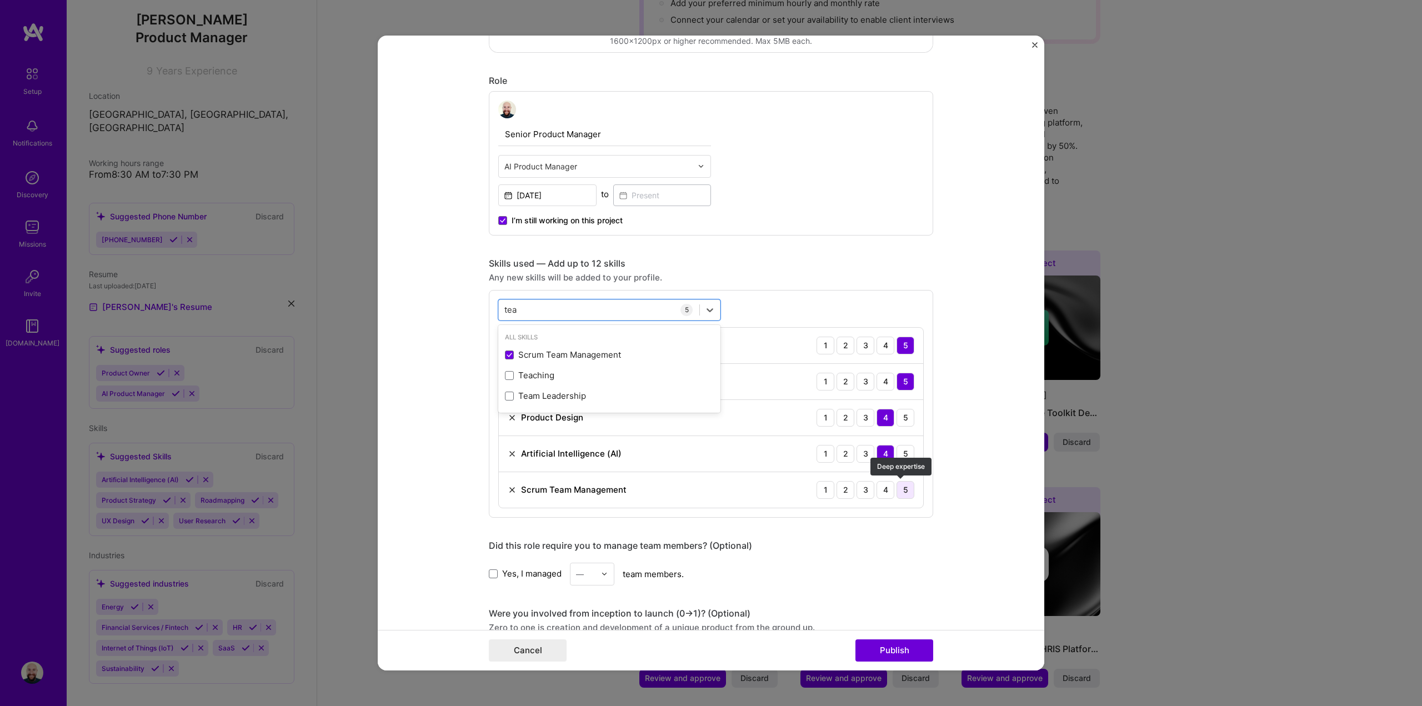
click at [900, 490] on div "5" at bounding box center [905, 490] width 18 height 18
click at [553, 309] on div "tea tea" at bounding box center [599, 309] width 201 height 18
type input "t"
click at [581, 355] on div "Stakeholder Management" at bounding box center [609, 355] width 209 height 12
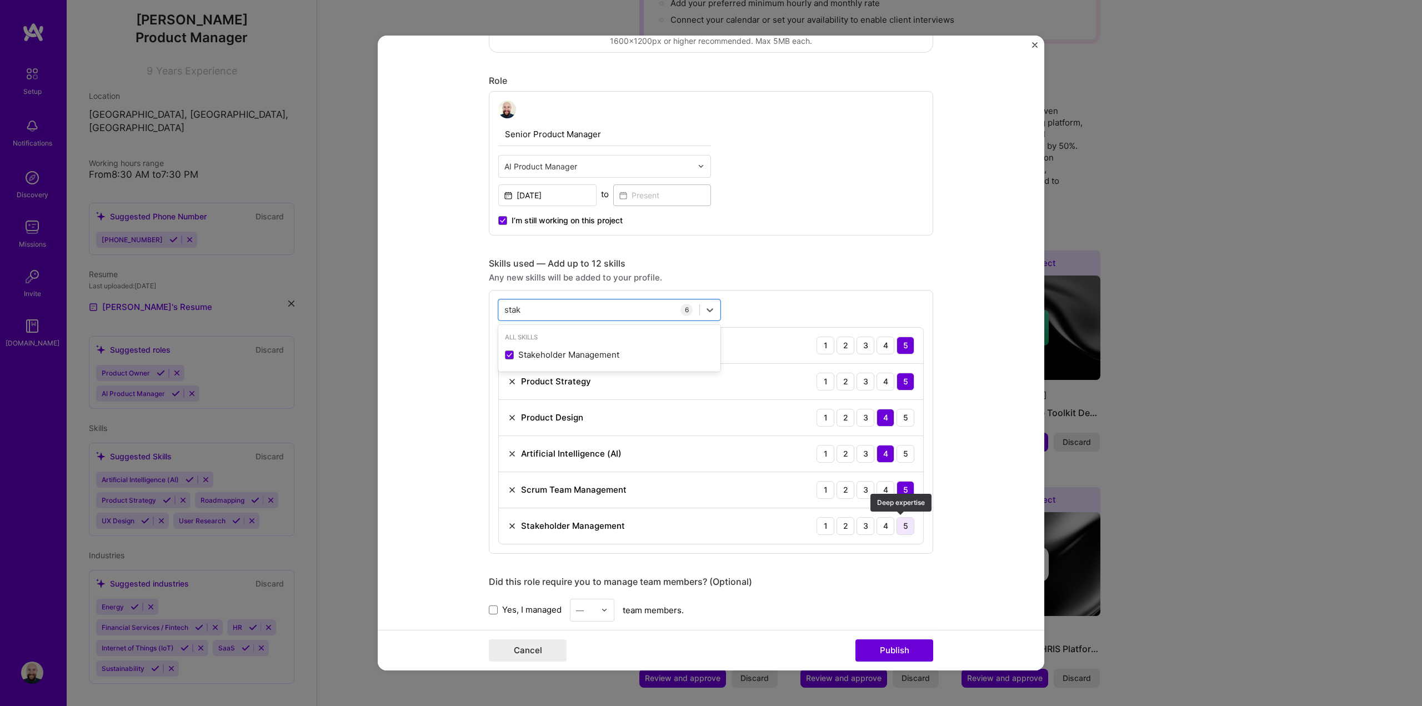
click at [901, 524] on div "5" at bounding box center [905, 526] width 18 height 18
click at [581, 307] on div "stak stak" at bounding box center [599, 309] width 201 height 18
type input "s"
type input "d"
click at [581, 347] on div "Figma" at bounding box center [609, 354] width 222 height 21
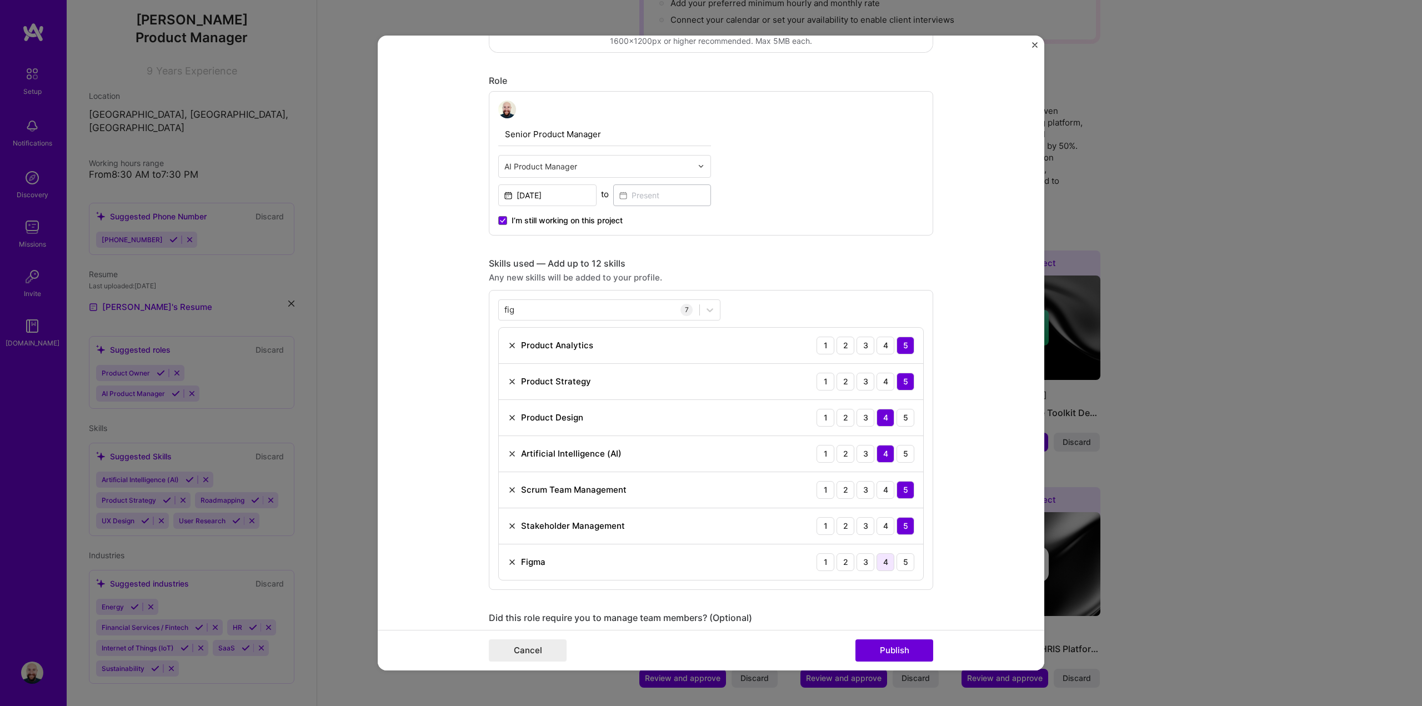
click at [880, 563] on div "4" at bounding box center [885, 562] width 18 height 18
click at [540, 304] on div "fig fig" at bounding box center [599, 309] width 201 height 18
type input "f"
click at [572, 360] on div "Miro" at bounding box center [609, 355] width 209 height 12
click at [900, 596] on div "5" at bounding box center [905, 598] width 18 height 18
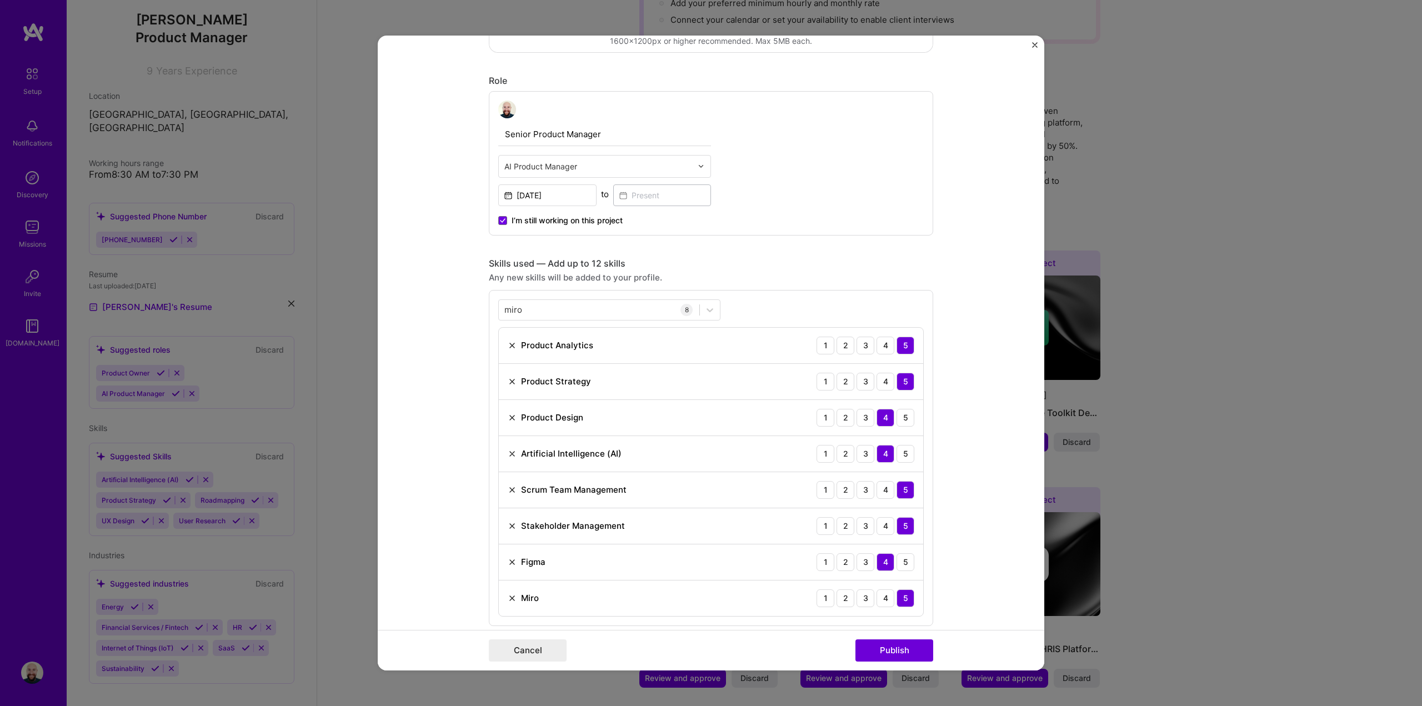
scroll to position [444, 0]
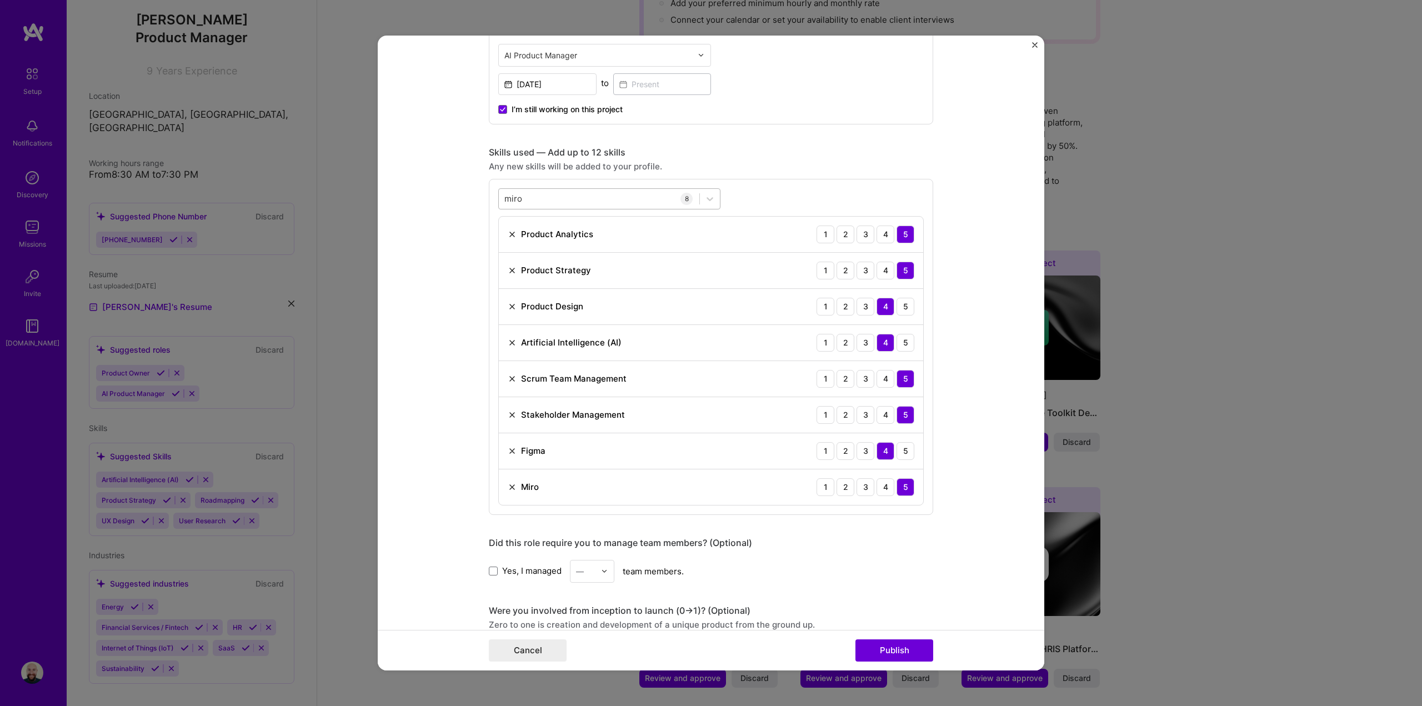
click at [589, 203] on div "[PERSON_NAME]" at bounding box center [599, 198] width 201 height 18
type input "m"
type input "r"
click at [591, 242] on div "Roadmapping" at bounding box center [609, 244] width 209 height 12
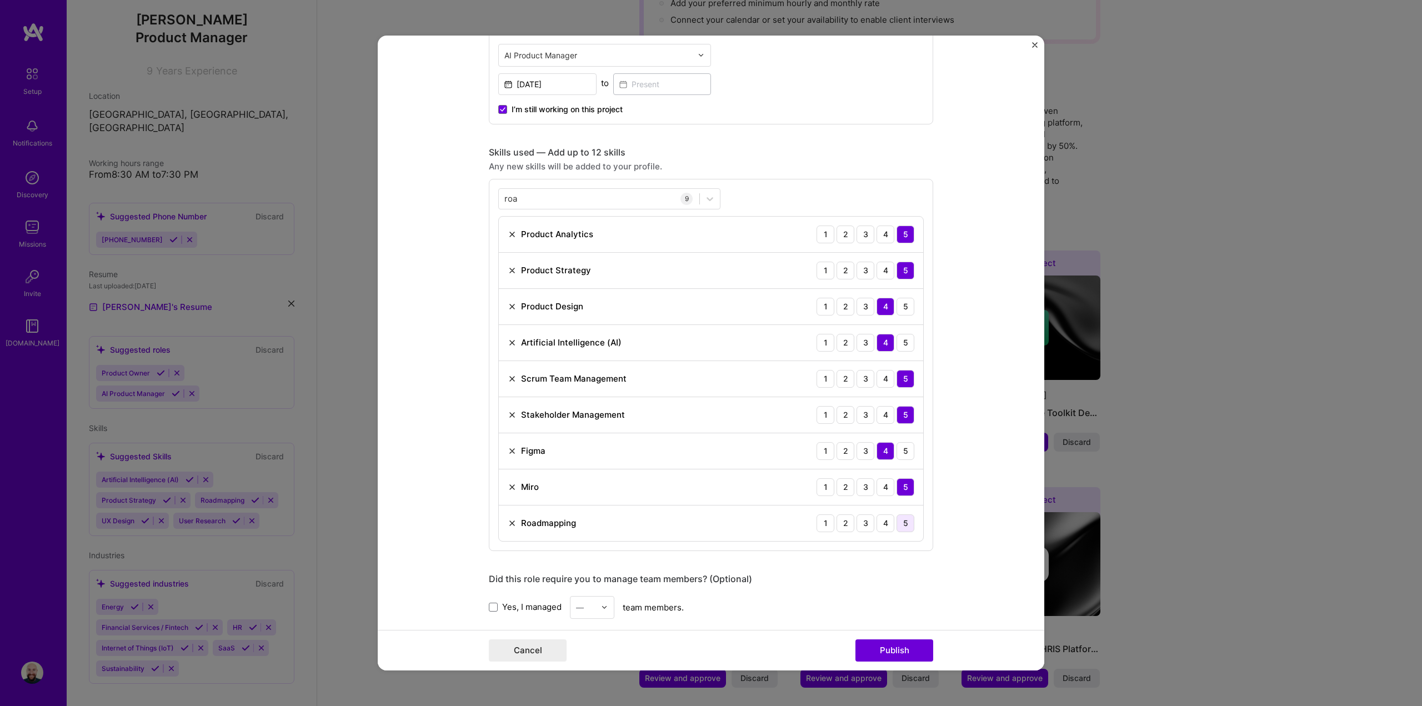
click at [906, 528] on div "5" at bounding box center [905, 523] width 18 height 18
click at [545, 194] on div "roa roa" at bounding box center [599, 198] width 201 height 18
type input "r"
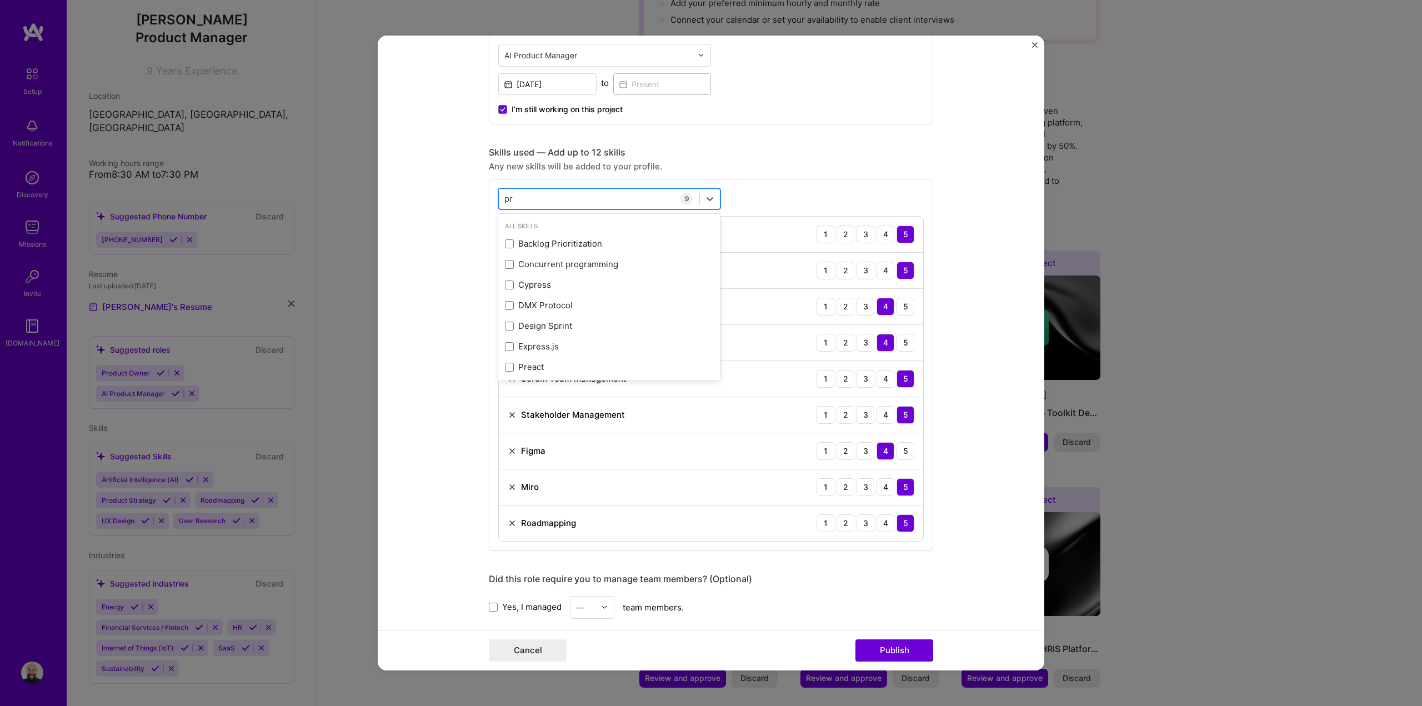
type input "p"
click at [969, 385] on form "Editing suggested project This project is suggested based on your LinkedIn, res…" at bounding box center [711, 353] width 667 height 635
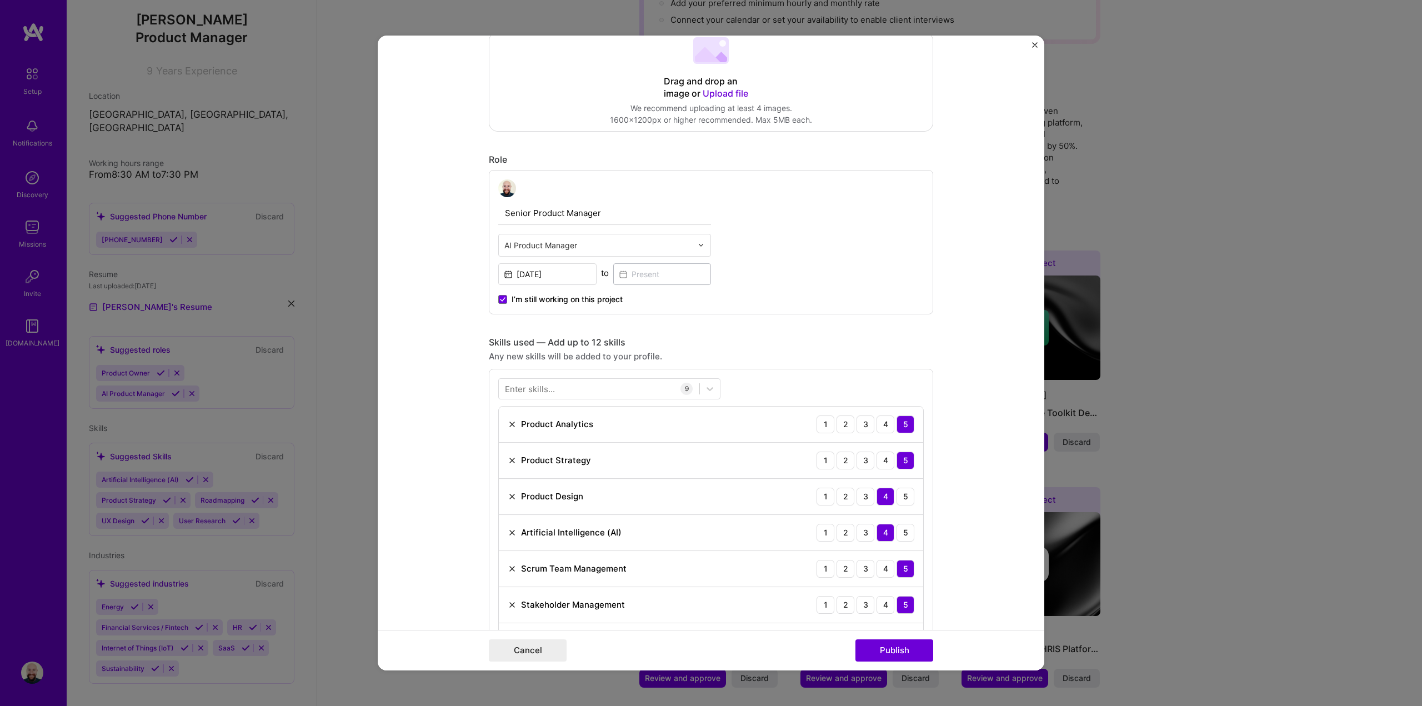
scroll to position [667, 0]
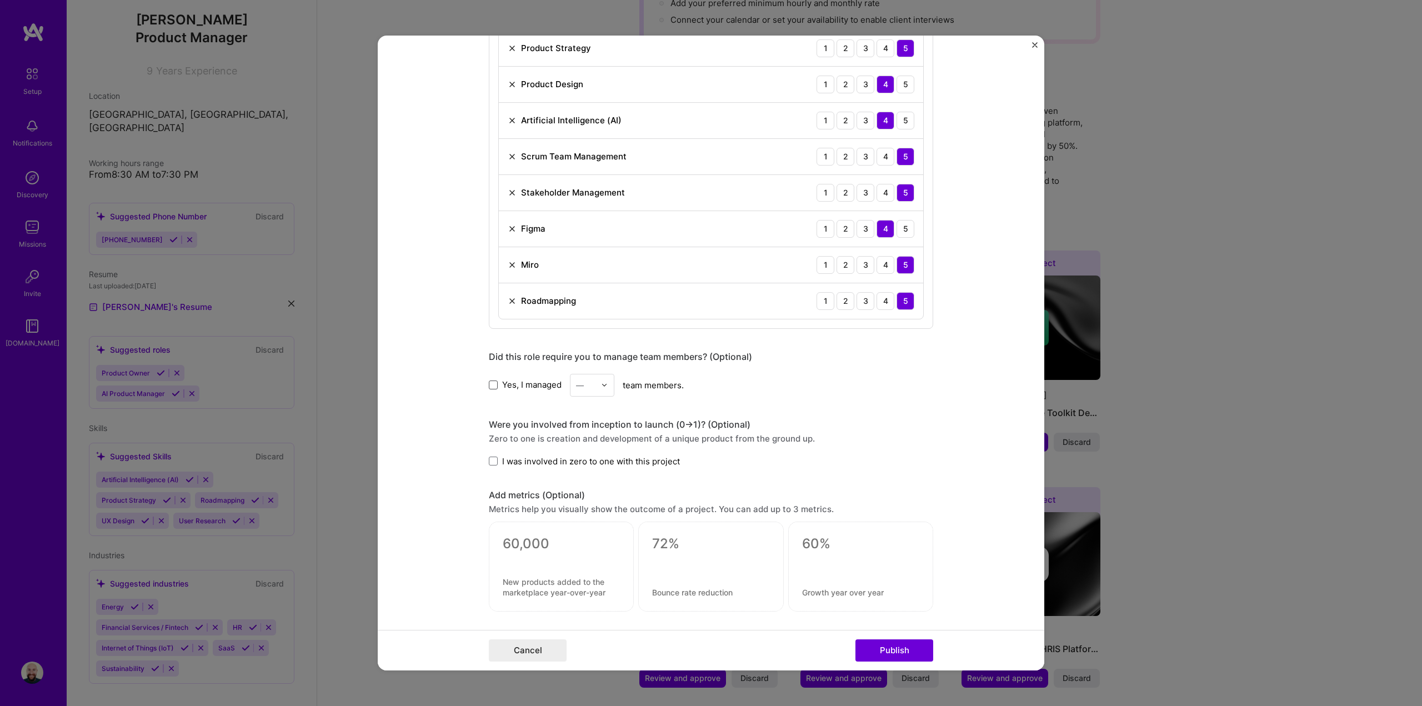
click at [489, 388] on span at bounding box center [493, 384] width 9 height 9
click at [0, 0] on input "Yes, I managed" at bounding box center [0, 0] width 0 height 0
click at [595, 387] on div "—" at bounding box center [585, 385] width 31 height 22
click at [590, 513] on div "6" at bounding box center [592, 517] width 38 height 21
click at [489, 460] on span at bounding box center [493, 461] width 9 height 9
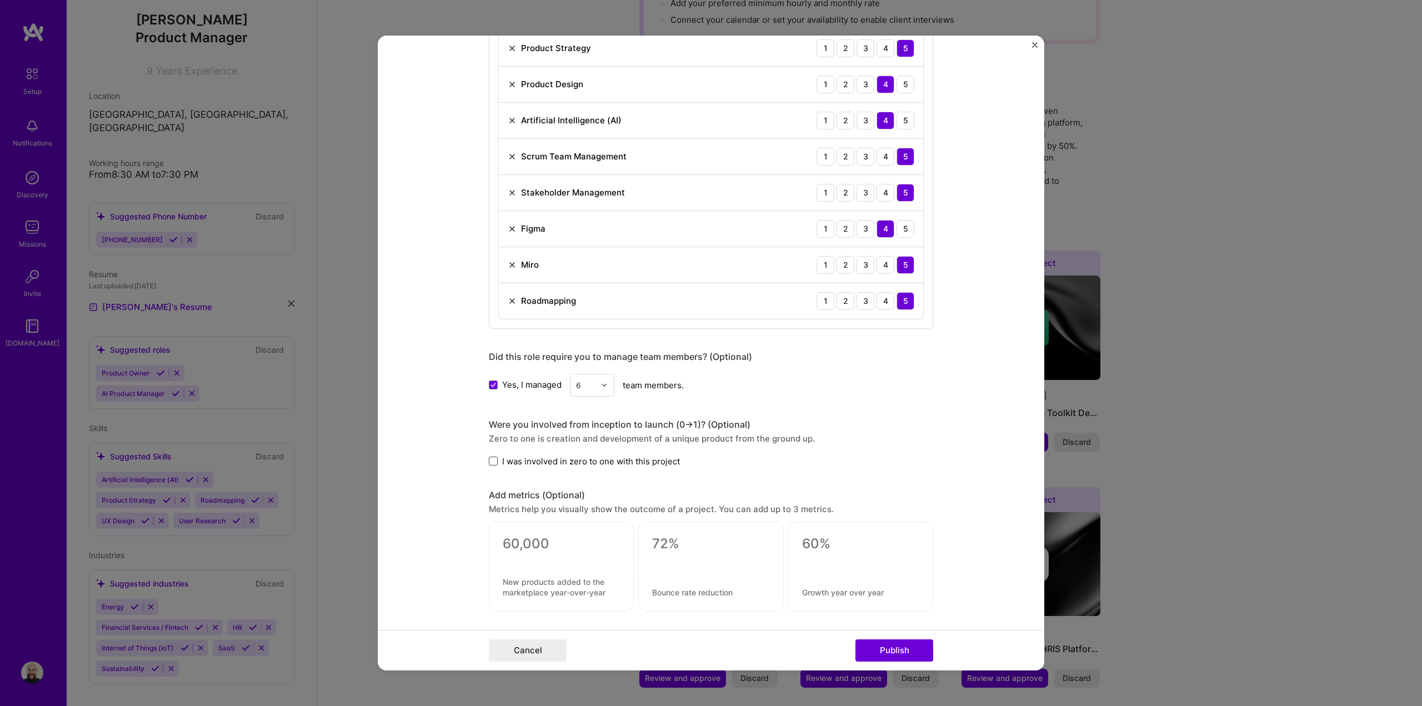
click at [0, 0] on input "I was involved in zero to one with this project" at bounding box center [0, 0] width 0 height 0
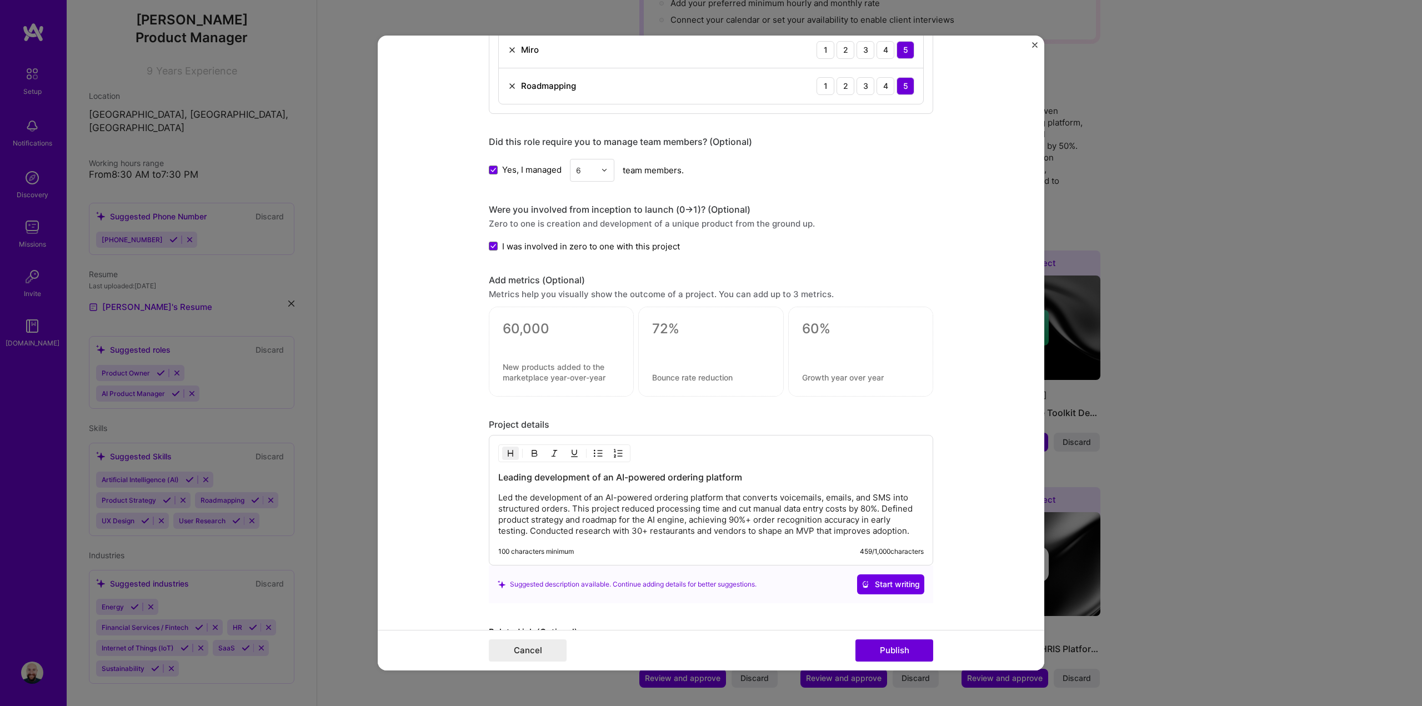
scroll to position [889, 0]
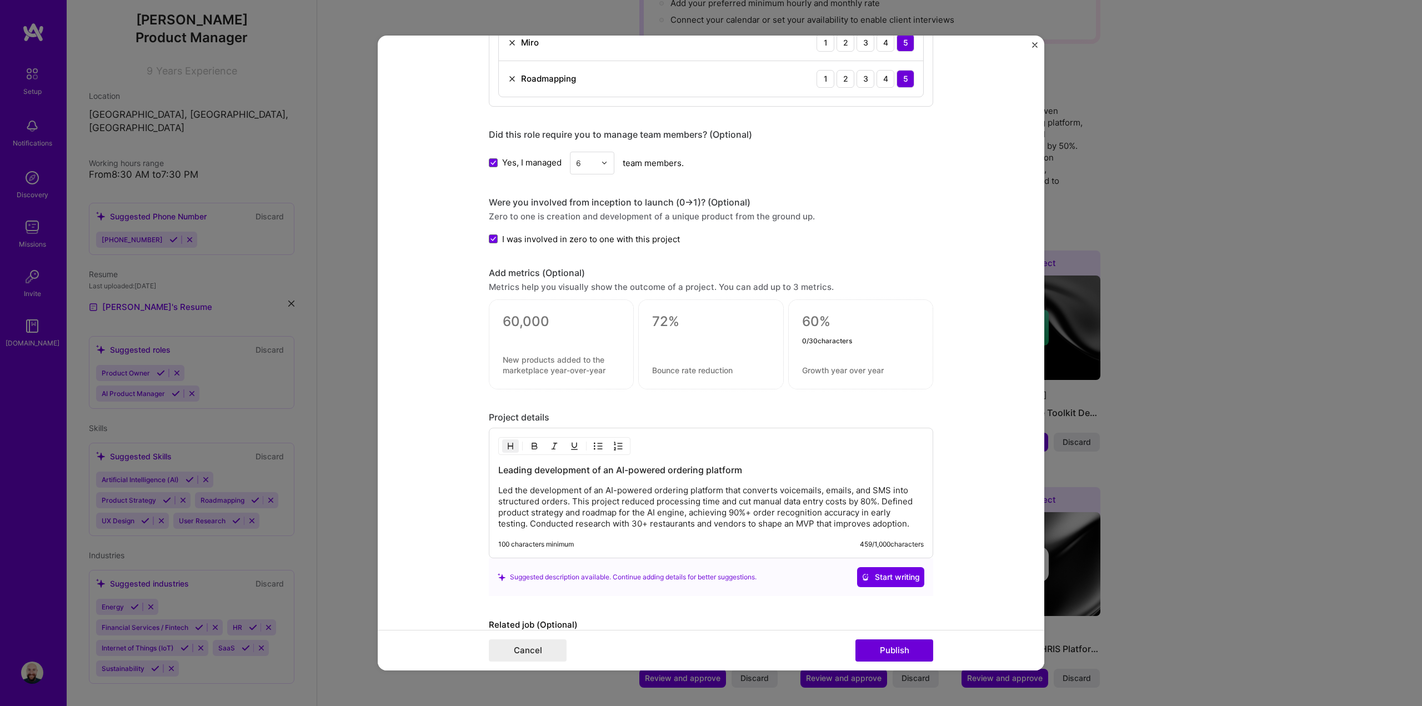
click at [832, 330] on textarea at bounding box center [860, 321] width 117 height 17
click at [553, 319] on textarea at bounding box center [561, 321] width 117 height 17
click at [819, 497] on p "Led the development of an AI-powered ordering platform that converts voicemails…" at bounding box center [710, 507] width 425 height 44
drag, startPoint x: 730, startPoint y: 500, endPoint x: 873, endPoint y: 500, distance: 142.7
click at [873, 500] on p "Led the development of an AI-powered ordering platform that converts voicemails…" at bounding box center [710, 507] width 425 height 44
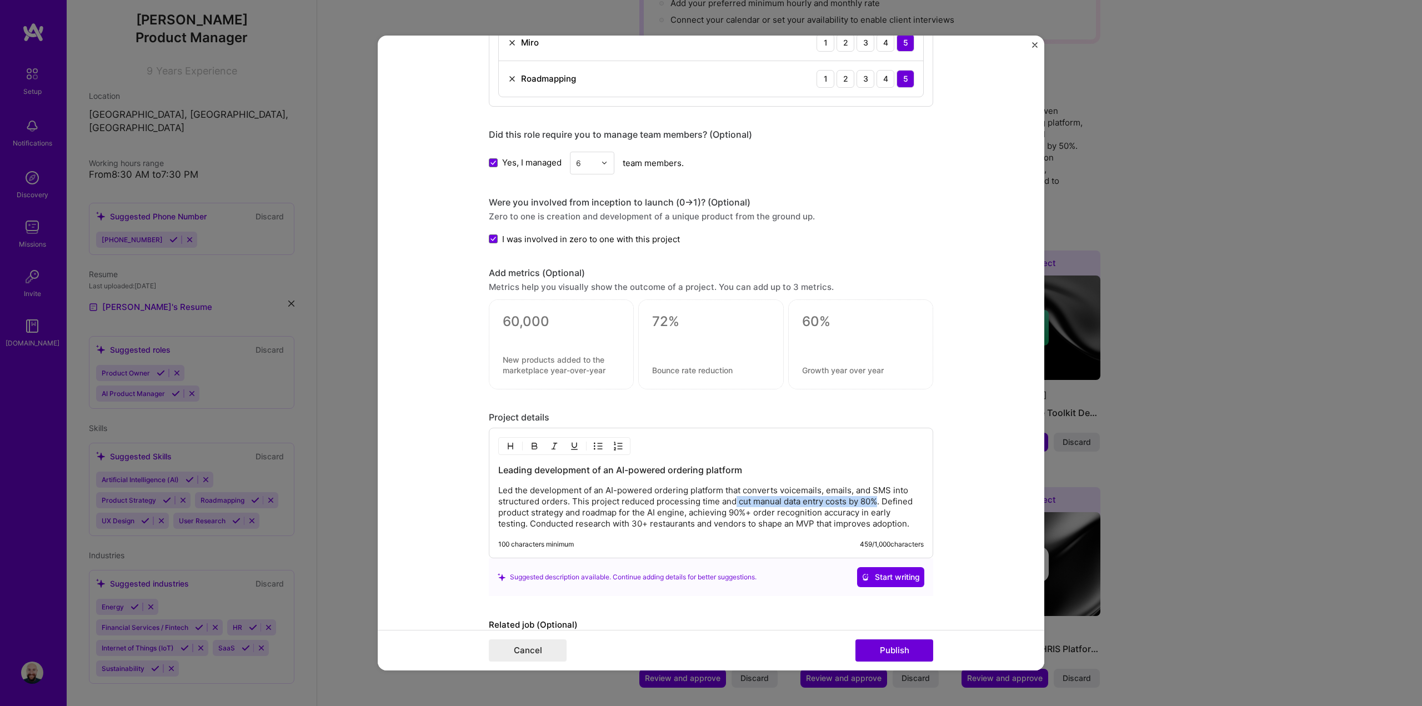
copy p "cut manual data entry costs by 80%"
click at [560, 324] on textarea at bounding box center [561, 321] width 117 height 17
paste textarea
paste textarea "cut manual data entry costs by 80%"
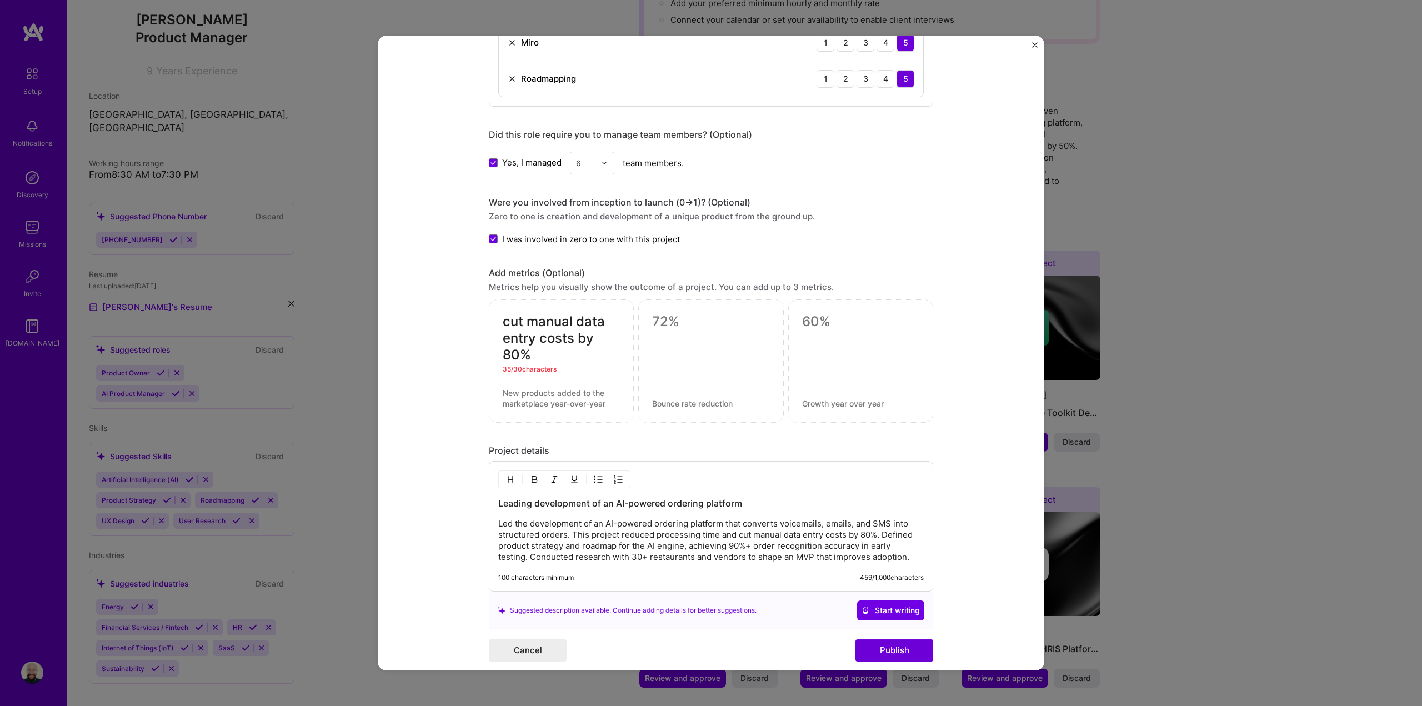
click at [505, 323] on textarea "cut manual data entry costs by 80%" at bounding box center [561, 338] width 117 height 50
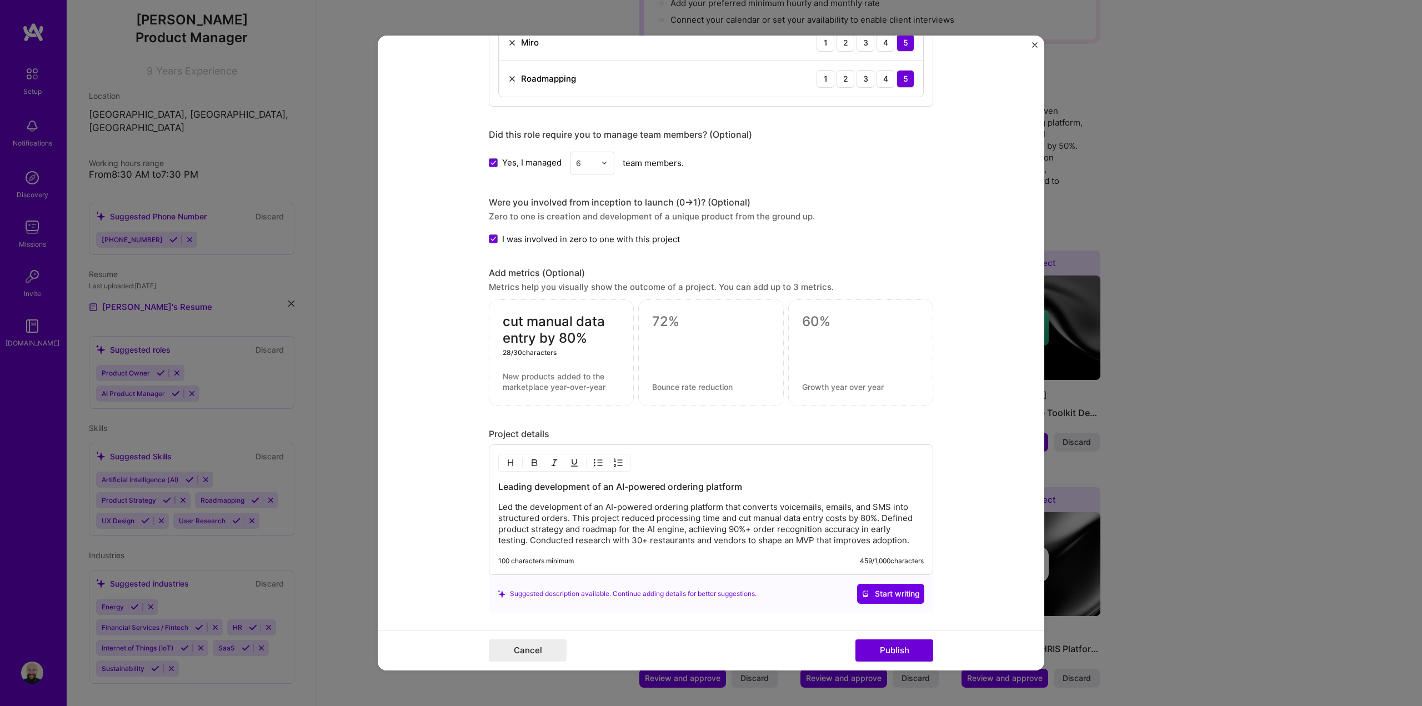
scroll to position [971, 0]
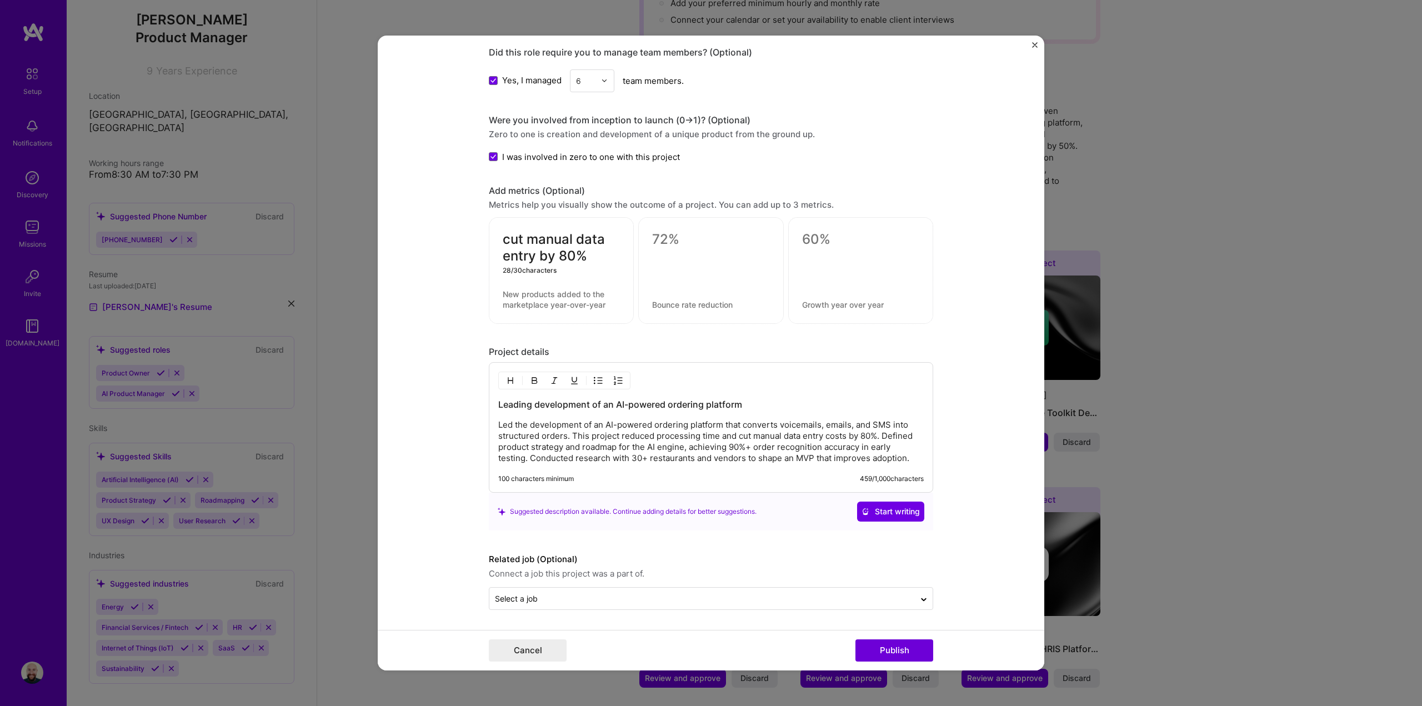
type textarea "cut manual data entry by 80%"
drag, startPoint x: 723, startPoint y: 445, endPoint x: 856, endPoint y: 445, distance: 133.3
click at [856, 445] on p "Led the development of an AI-powered ordering platform that converts voicemails…" at bounding box center [710, 441] width 425 height 44
copy p "90%+ order recognition accuracy"
click at [689, 242] on textarea at bounding box center [710, 239] width 117 height 17
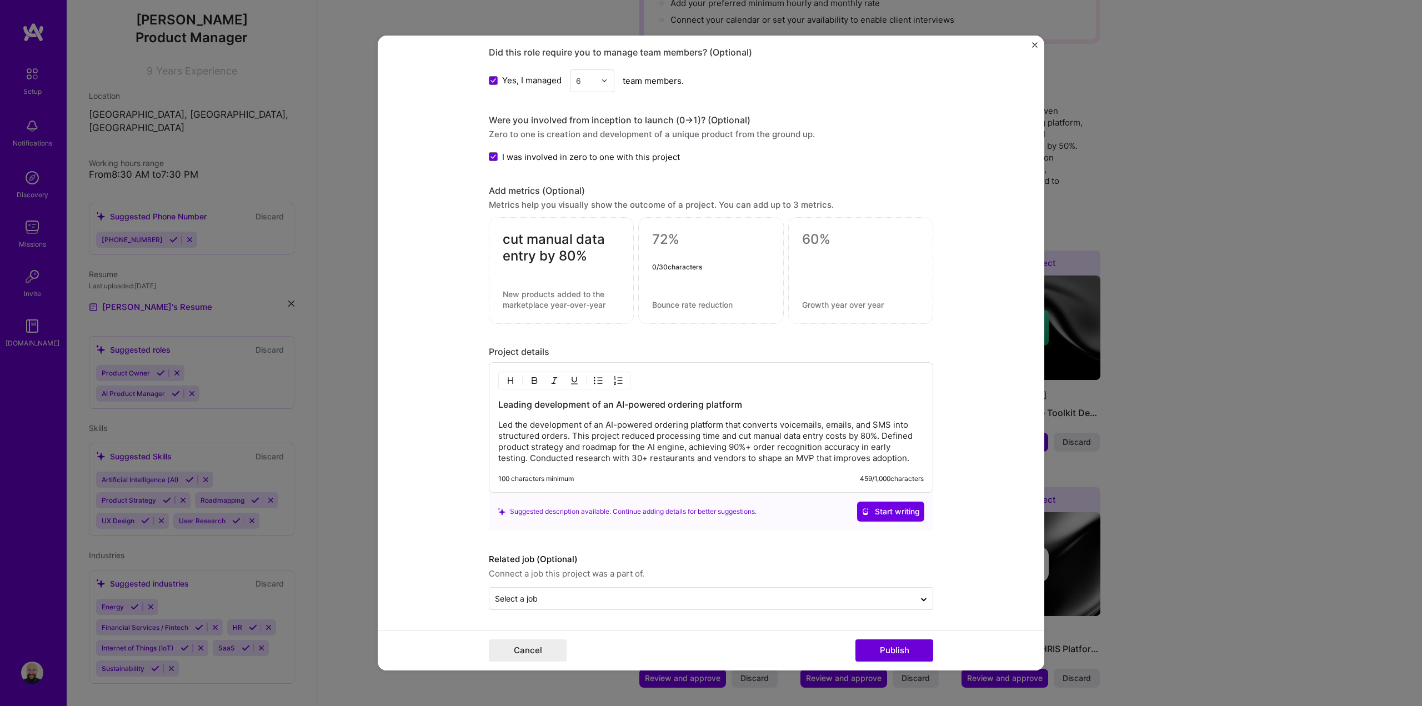
paste textarea "90%+ order recognition accuracy"
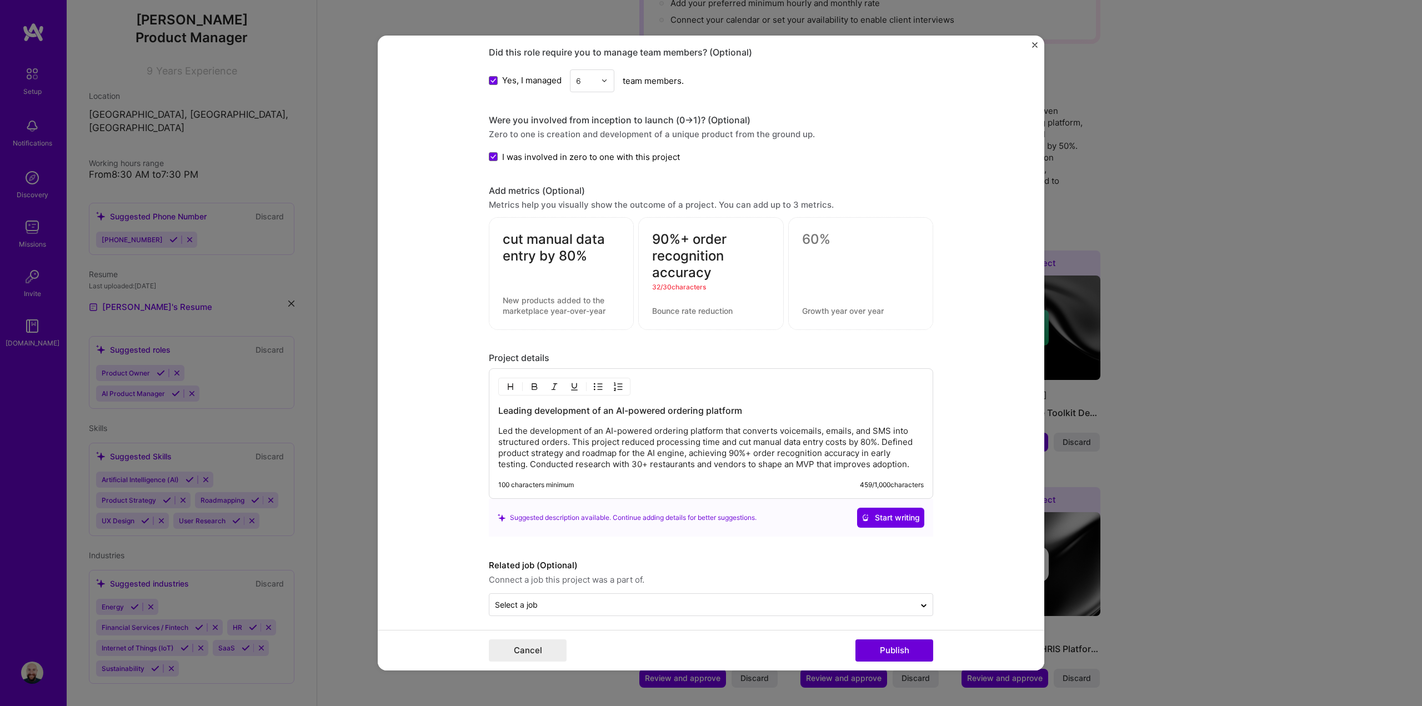
click at [653, 237] on textarea "90%+ order recognition accuracy" at bounding box center [710, 256] width 117 height 50
type textarea "90% order recognition accuracy"
click at [955, 292] on form "Editing suggested project This project is suggested based on your LinkedIn, res…" at bounding box center [711, 353] width 667 height 635
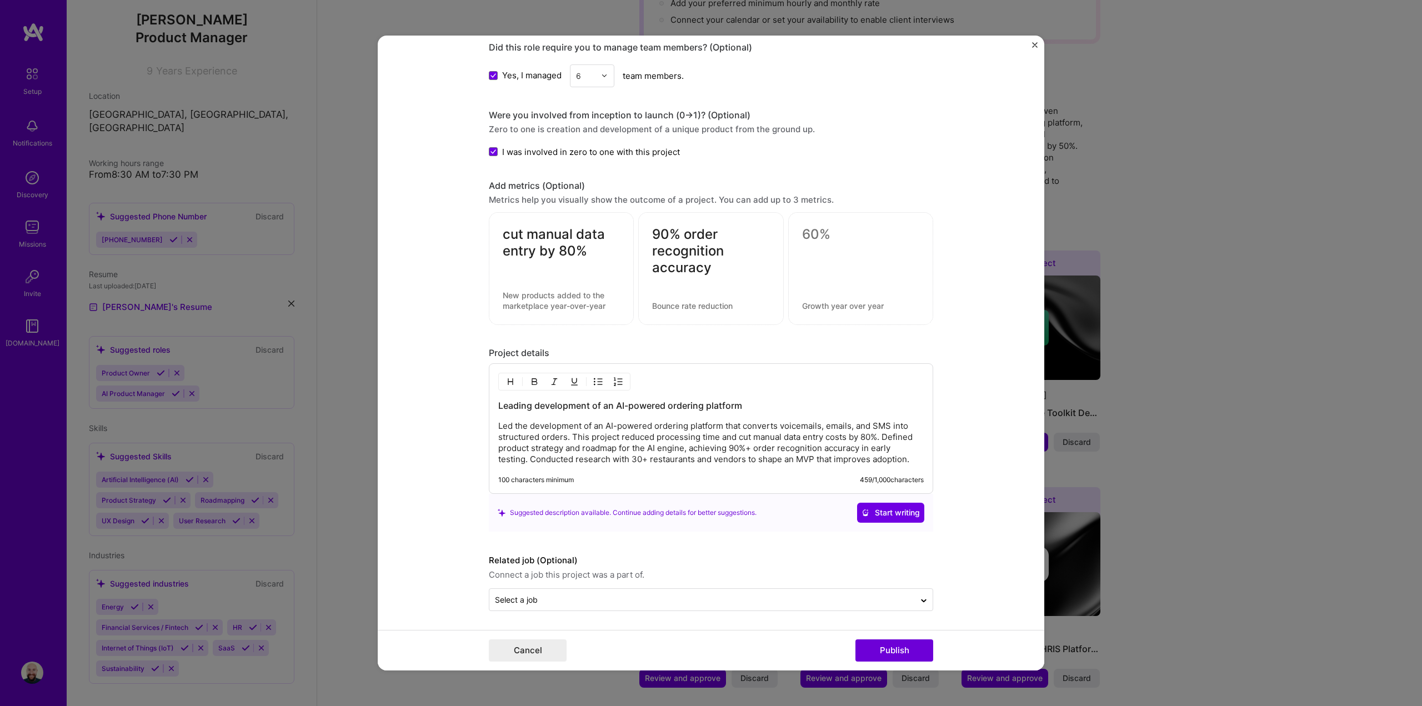
scroll to position [977, 0]
click at [885, 511] on span "Start writing" at bounding box center [890, 511] width 58 height 11
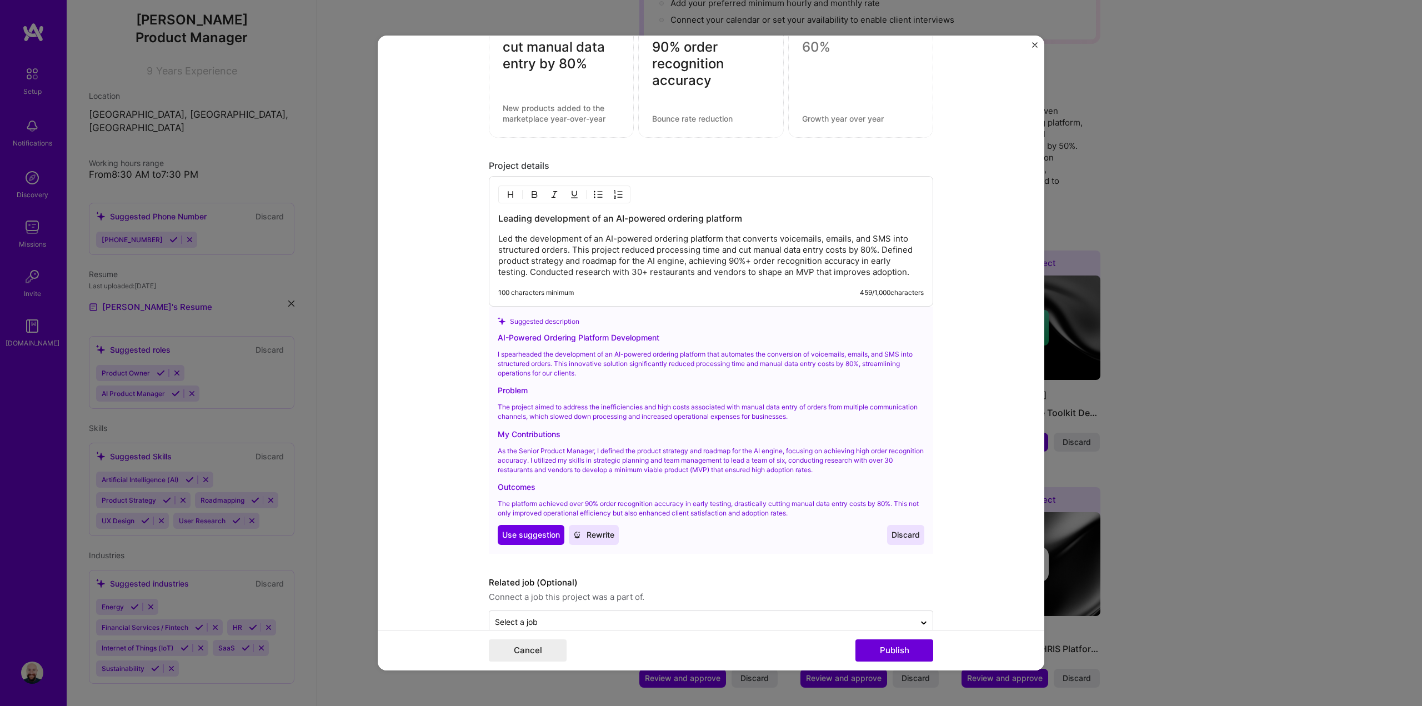
scroll to position [1186, 0]
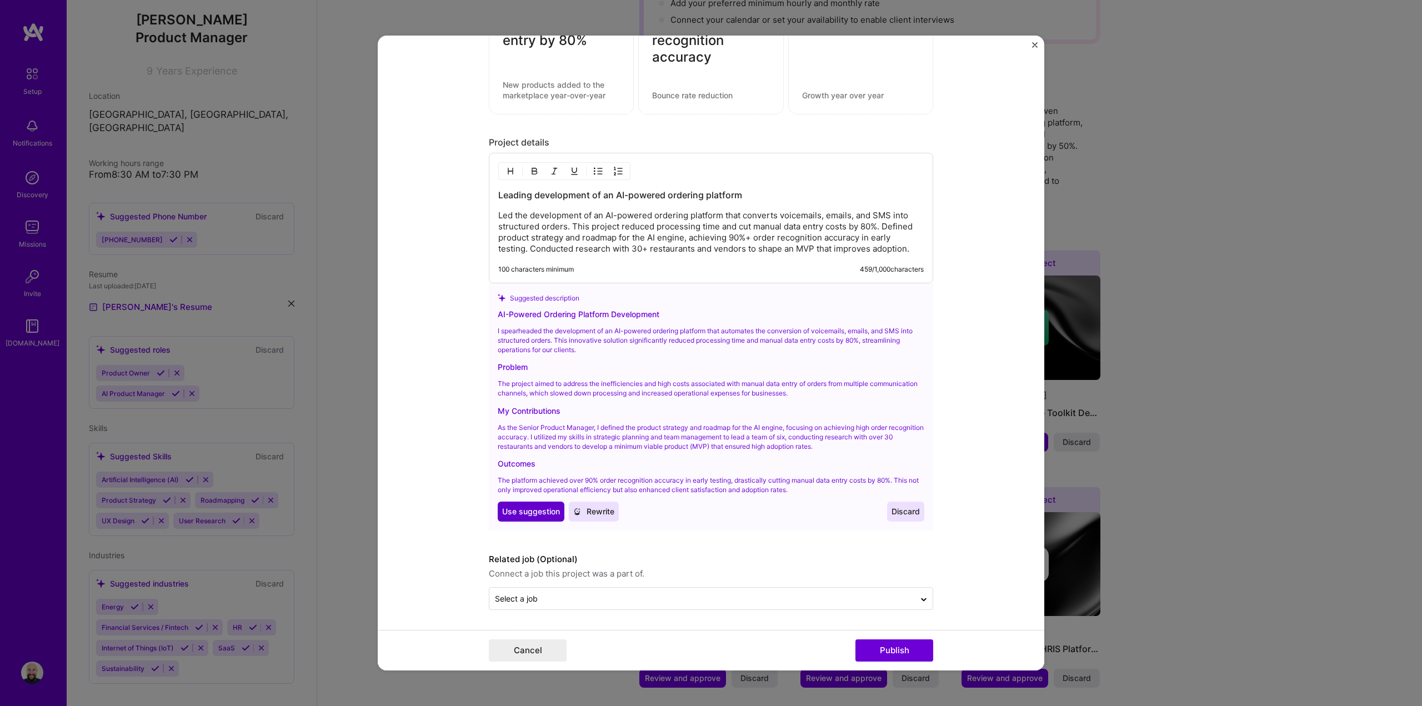
click at [538, 512] on span "Use suggestion" at bounding box center [531, 511] width 58 height 11
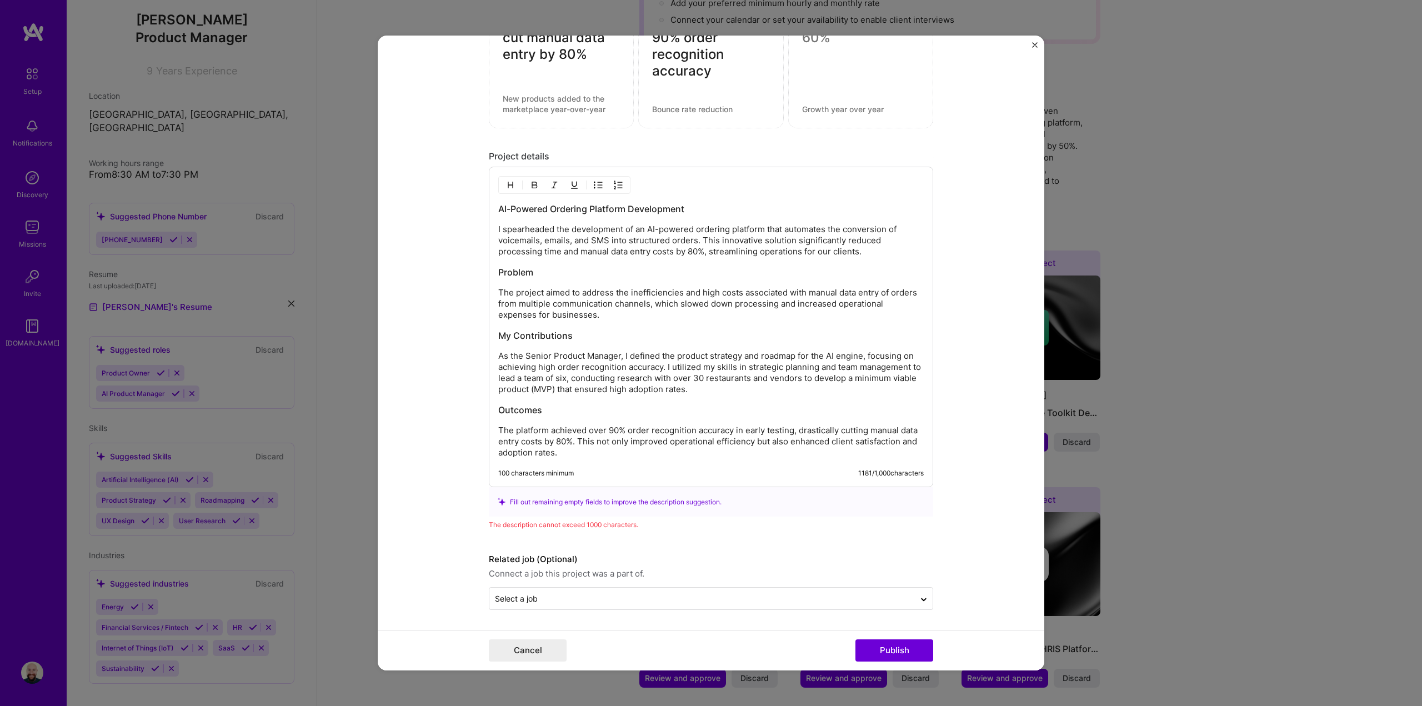
scroll to position [1173, 0]
click at [778, 363] on p "As the Senior Product Manager, I defined the product strategy and roadmap for t…" at bounding box center [710, 372] width 425 height 44
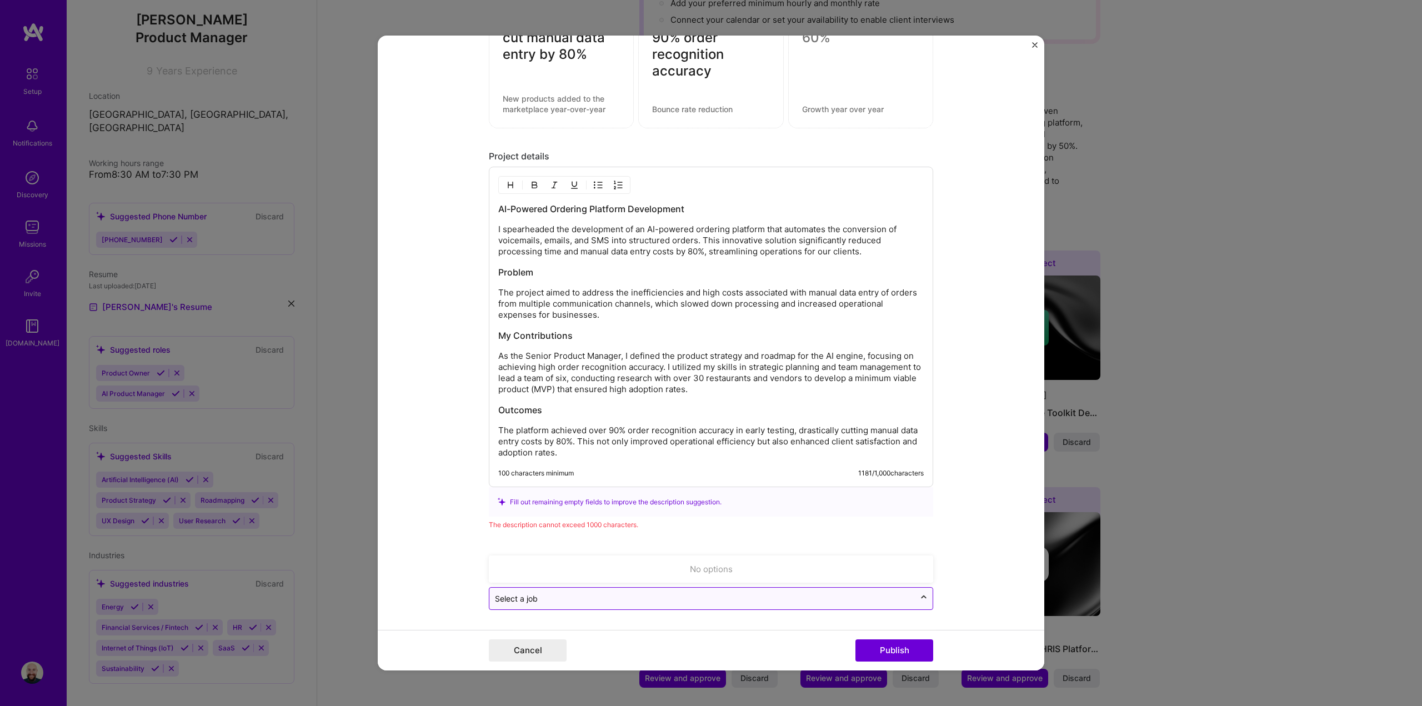
click at [919, 596] on icon at bounding box center [923, 597] width 9 height 11
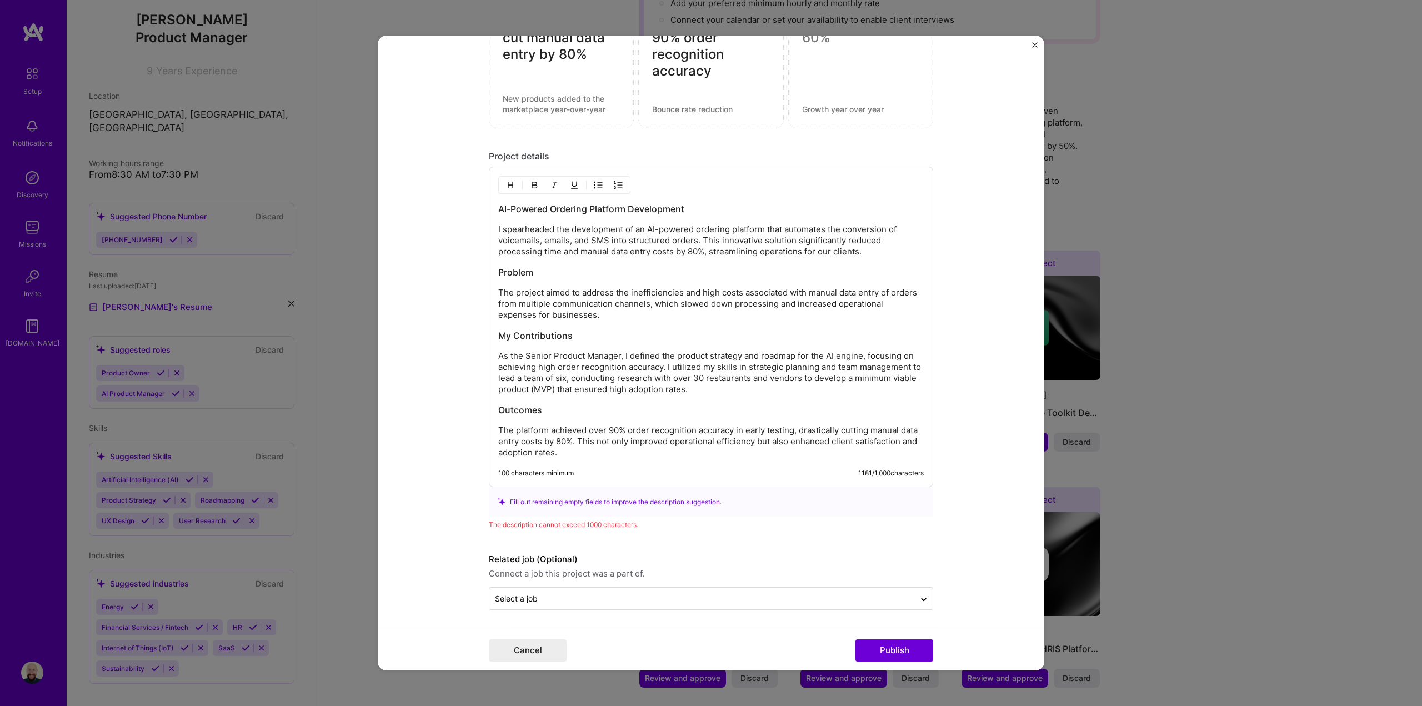
click at [738, 383] on p "As the Senior Product Manager, I defined the product strategy and roadmap for t…" at bounding box center [710, 372] width 425 height 44
click at [591, 412] on h3 "Outcomes" at bounding box center [710, 410] width 425 height 12
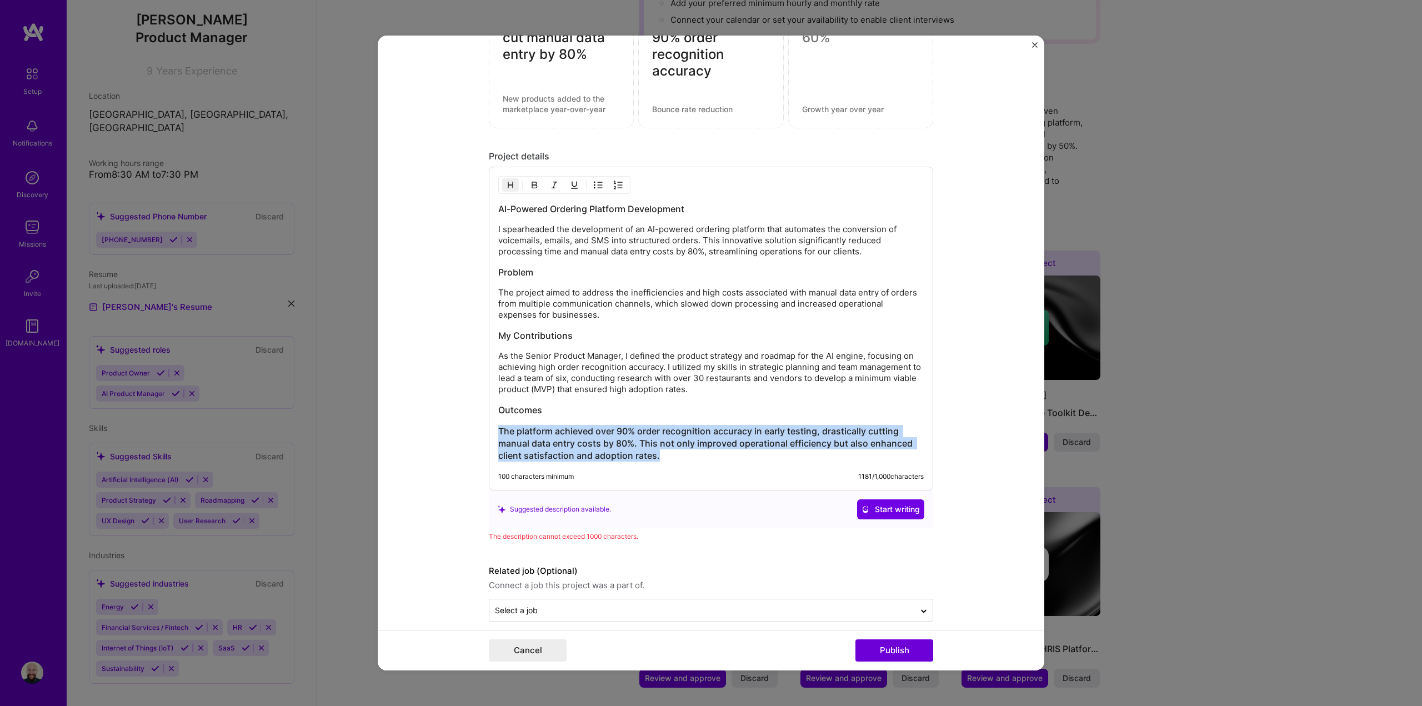
drag, startPoint x: 667, startPoint y: 454, endPoint x: 484, endPoint y: 423, distance: 185.3
click at [489, 423] on div "AI-Powered Ordering Platform Development I spearheaded the development of an AI…" at bounding box center [711, 329] width 444 height 324
click at [507, 185] on img "button" at bounding box center [510, 185] width 9 height 9
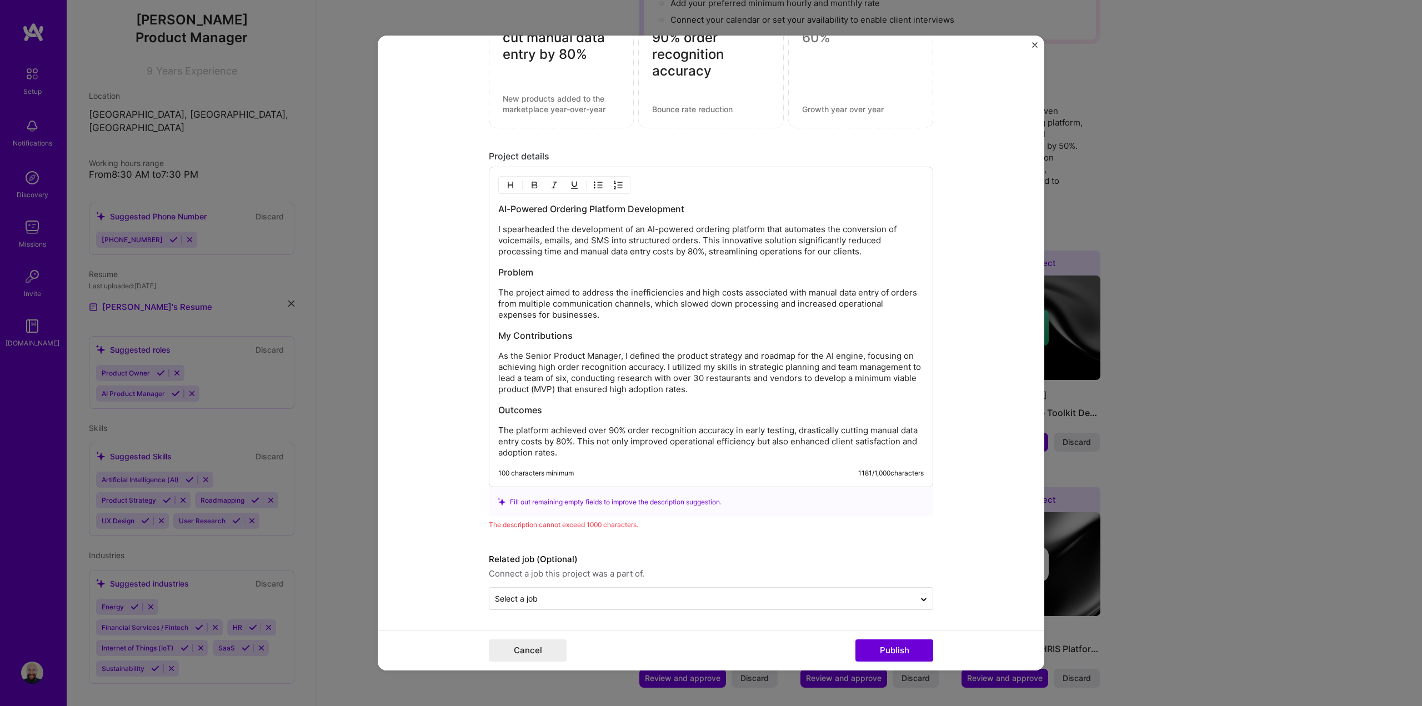
click at [670, 390] on p "As the Senior Product Manager, I defined the product strategy and roadmap for t…" at bounding box center [710, 372] width 425 height 44
click at [599, 309] on p "The project aimed to address the inefficiencies and high costs associated with …" at bounding box center [710, 303] width 425 height 33
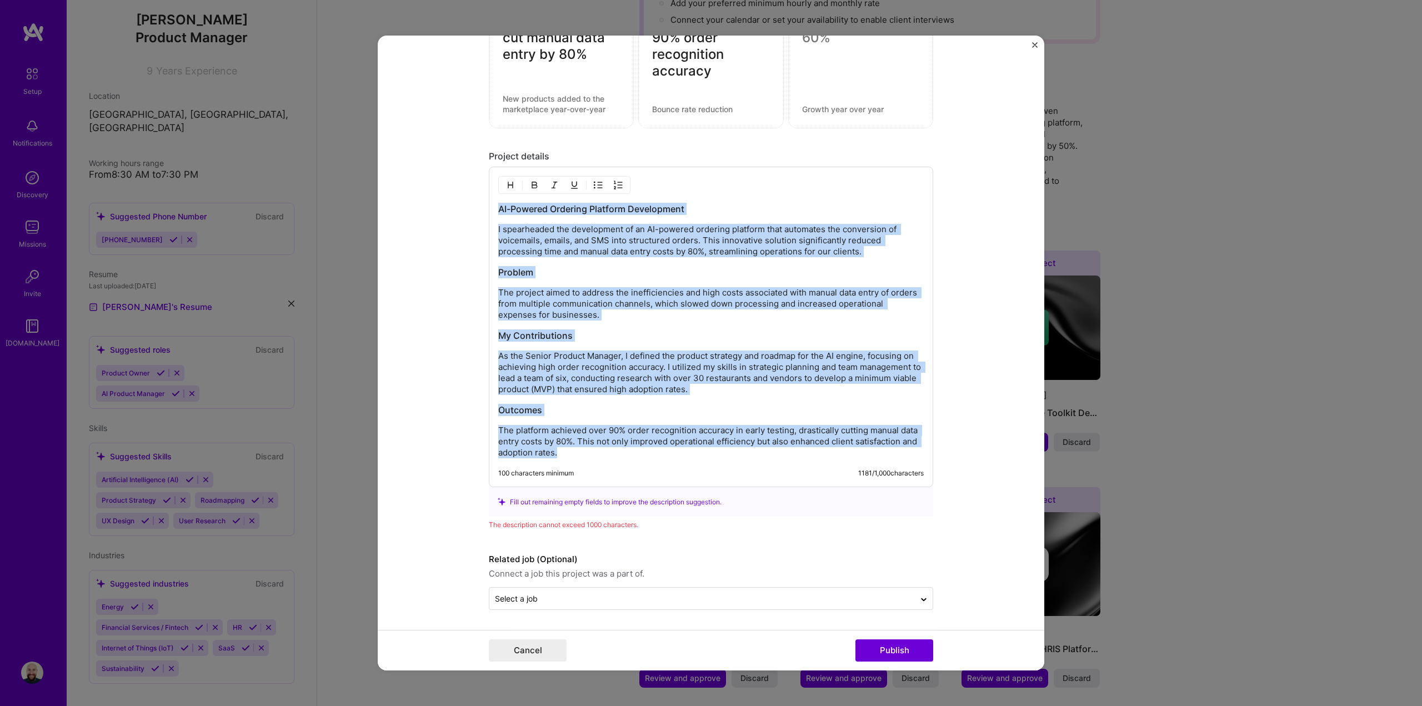
drag, startPoint x: 563, startPoint y: 452, endPoint x: 482, endPoint y: 188, distance: 276.2
click at [482, 188] on form "Editing suggested project This project is suggested based on your LinkedIn, res…" at bounding box center [711, 353] width 667 height 635
copy div "AI-Powered Ordering Platform Development I spearheaded the development of an AI…"
